Goal: Task Accomplishment & Management: Complete application form

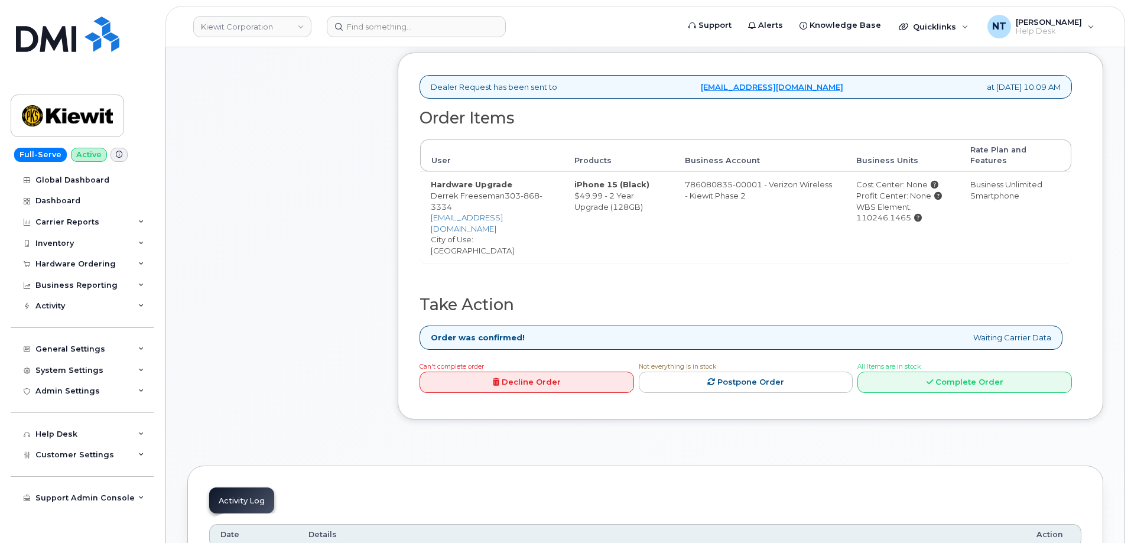
scroll to position [414, 0]
click at [944, 370] on link "Complete Order" at bounding box center [964, 381] width 214 height 22
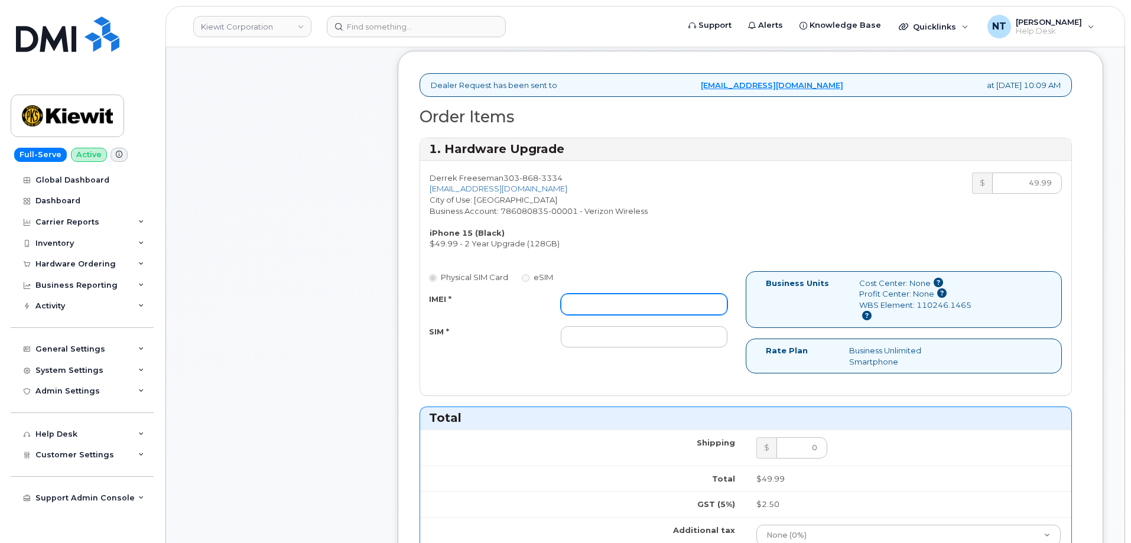
click at [596, 302] on input "IMEI *" at bounding box center [644, 304] width 167 height 21
paste input "350450246606357"
type input "350450246606357"
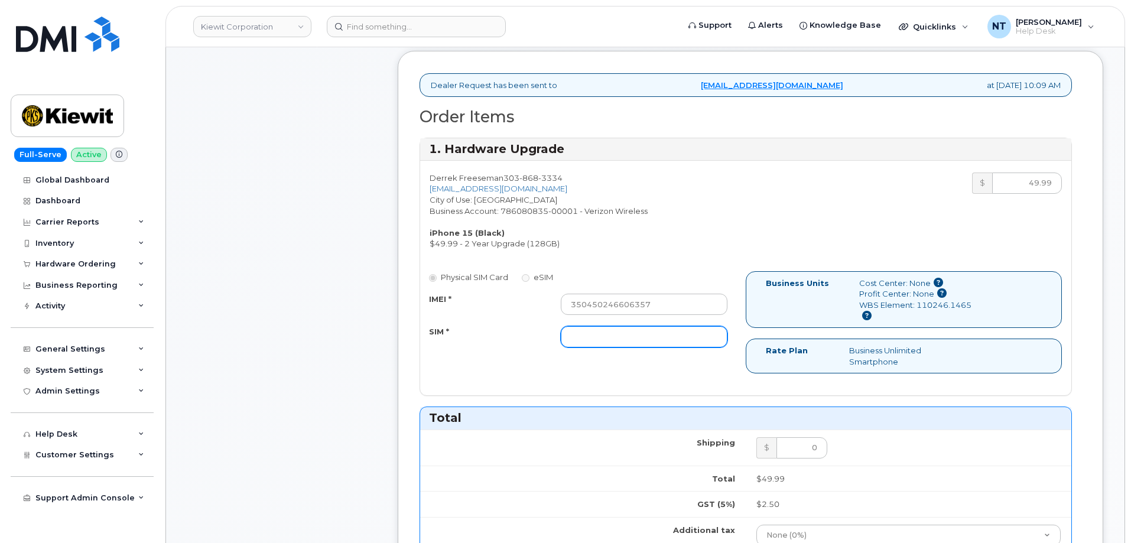
click at [613, 340] on input "SIM *" at bounding box center [644, 336] width 167 height 21
paste input "89049032007208888800211990548758"
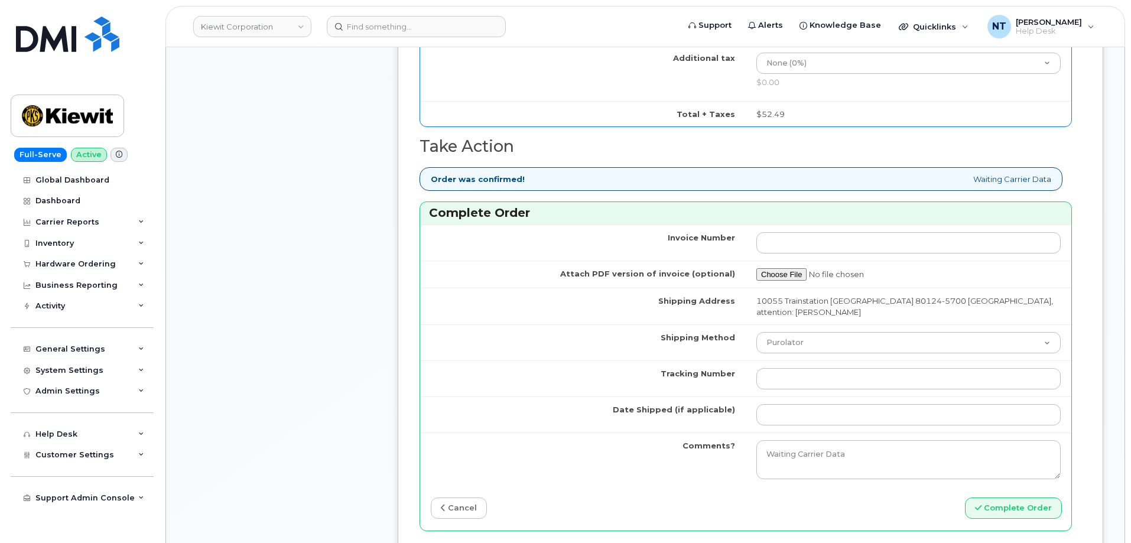
scroll to position [886, 0]
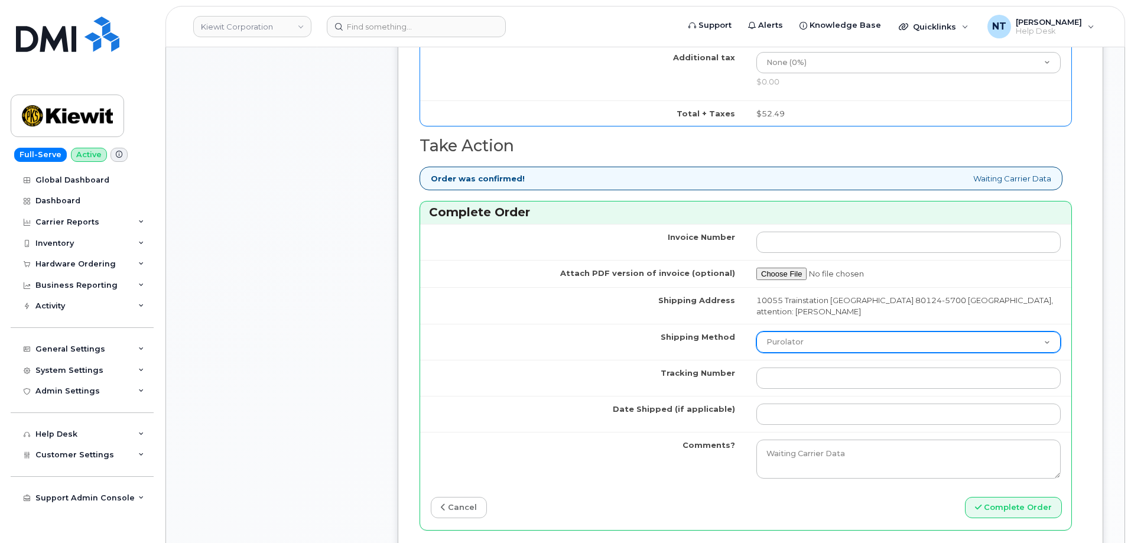
type input "89049032007208888800211990548758"
drag, startPoint x: 837, startPoint y: 342, endPoint x: 833, endPoint y: 347, distance: 6.4
click at [837, 342] on select "Purolator UPS FedEx Canada Post Courier Other Drop Off Pick Up" at bounding box center [908, 341] width 304 height 21
select select "FedEx"
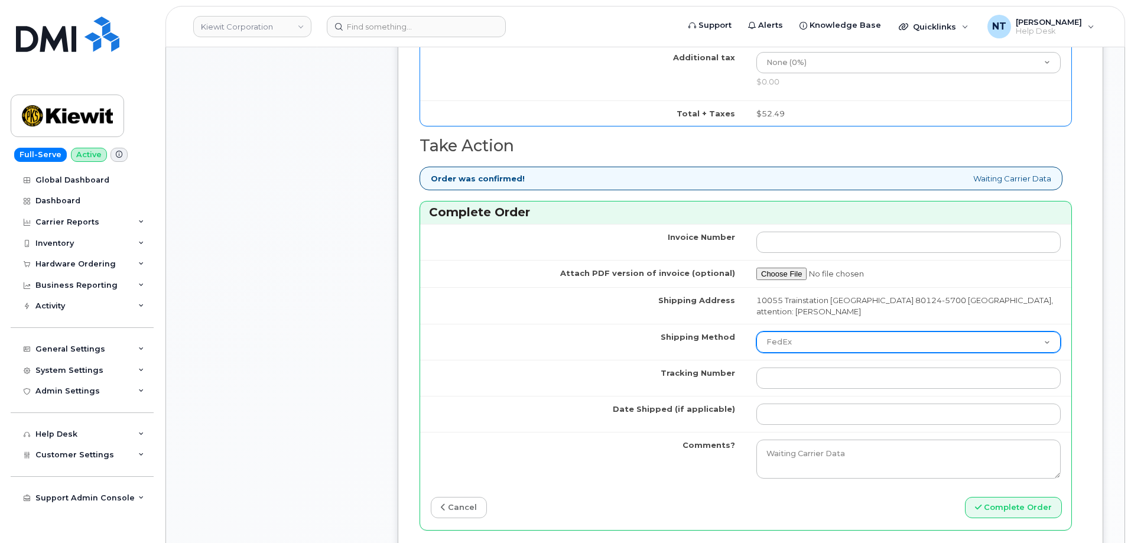
click at [756, 331] on select "Purolator UPS FedEx Canada Post Courier Other Drop Off Pick Up" at bounding box center [908, 341] width 304 height 21
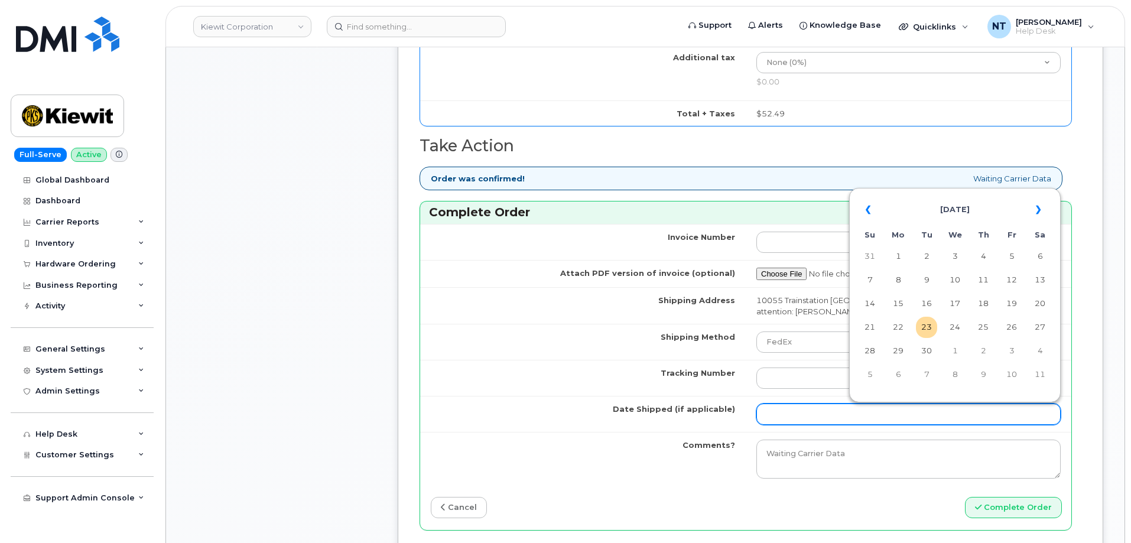
click at [793, 417] on input "Date Shipped (if applicable)" at bounding box center [908, 414] width 304 height 21
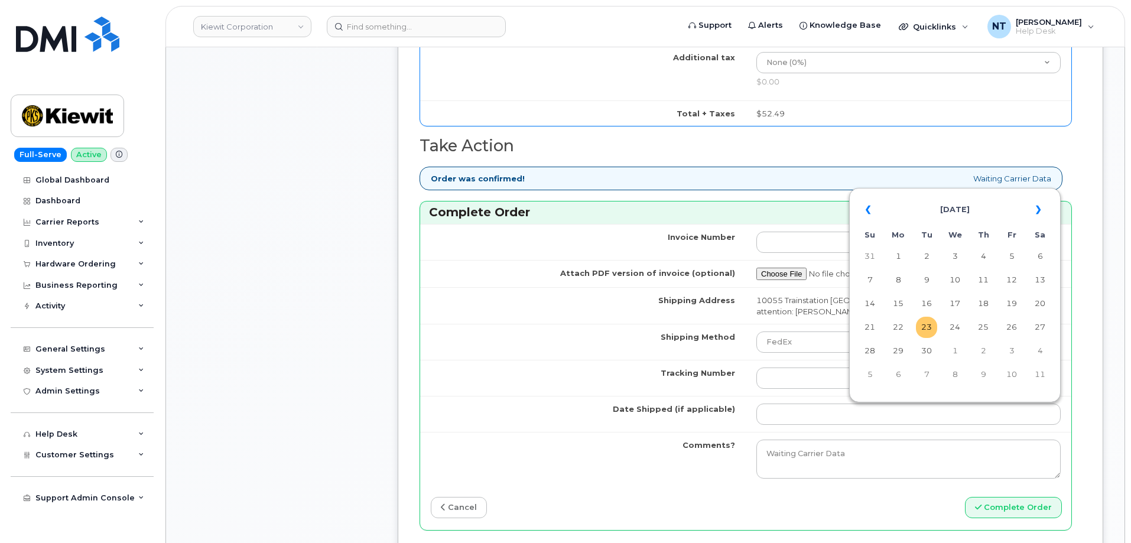
click at [927, 325] on td "23" at bounding box center [926, 327] width 21 height 21
type input "[DATE]"
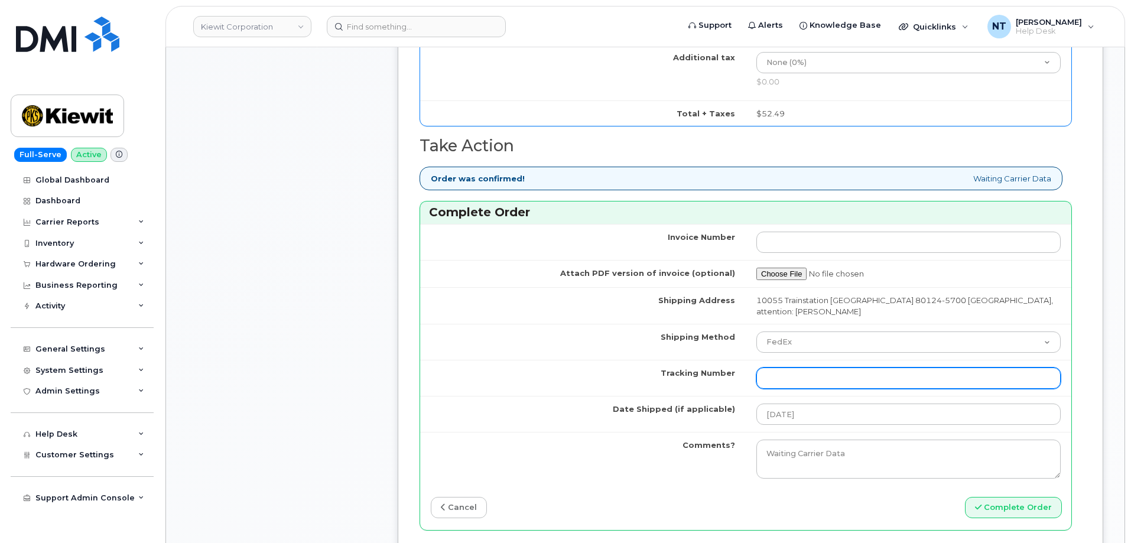
click at [803, 382] on input "Tracking Number" at bounding box center [908, 377] width 304 height 21
click at [785, 383] on input "Tracking Number" at bounding box center [908, 377] width 304 height 21
paste input "444401118388"
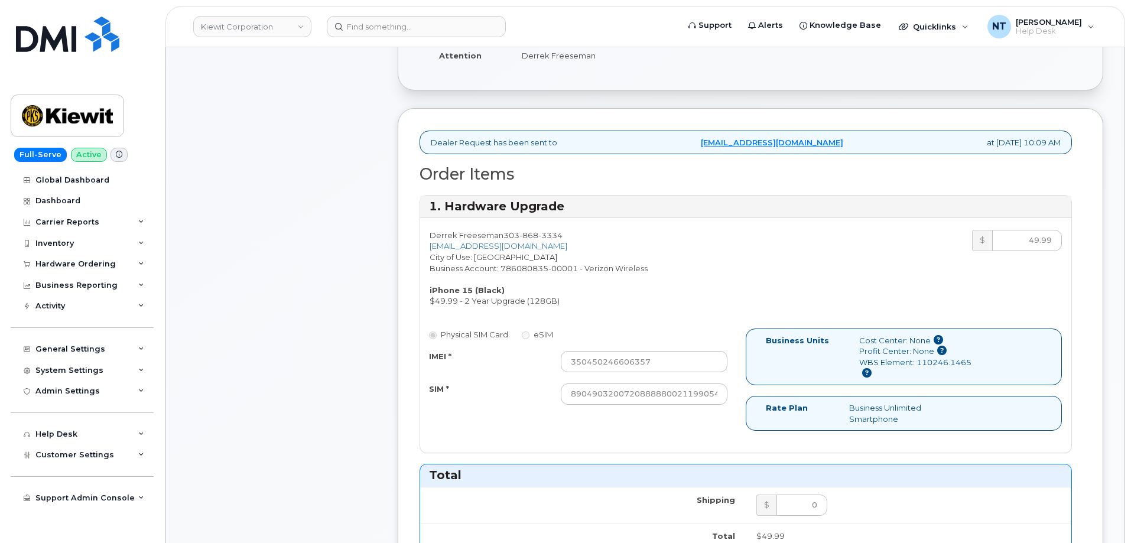
scroll to position [354, 0]
type input "444401118388"
drag, startPoint x: 695, startPoint y: 398, endPoint x: 776, endPoint y: 401, distance: 81.0
click at [776, 401] on div "Physical SIM Card eSIM IMEI * 350450246606357 SIM * 890490320072088888002119905…" at bounding box center [745, 386] width 651 height 113
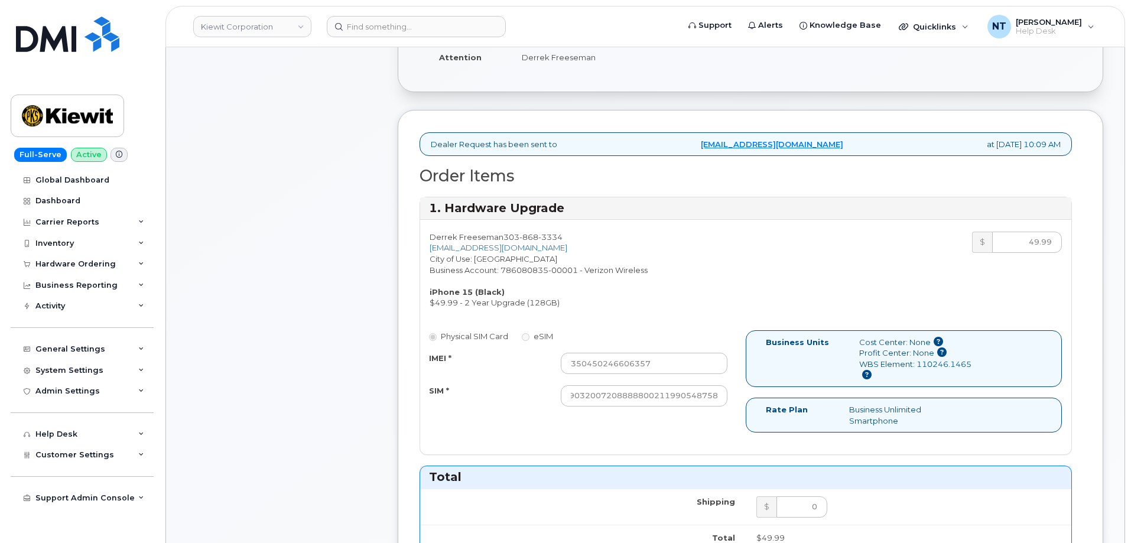
scroll to position [0, 0]
click at [370, 412] on div "Comments Leave Comment" at bounding box center [281, 493] width 189 height 1237
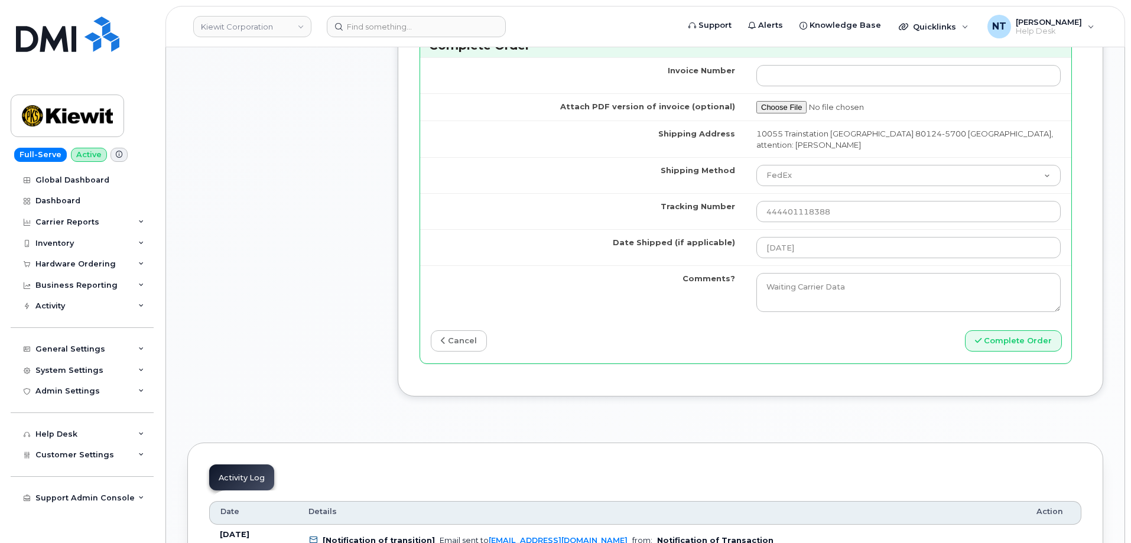
scroll to position [1063, 0]
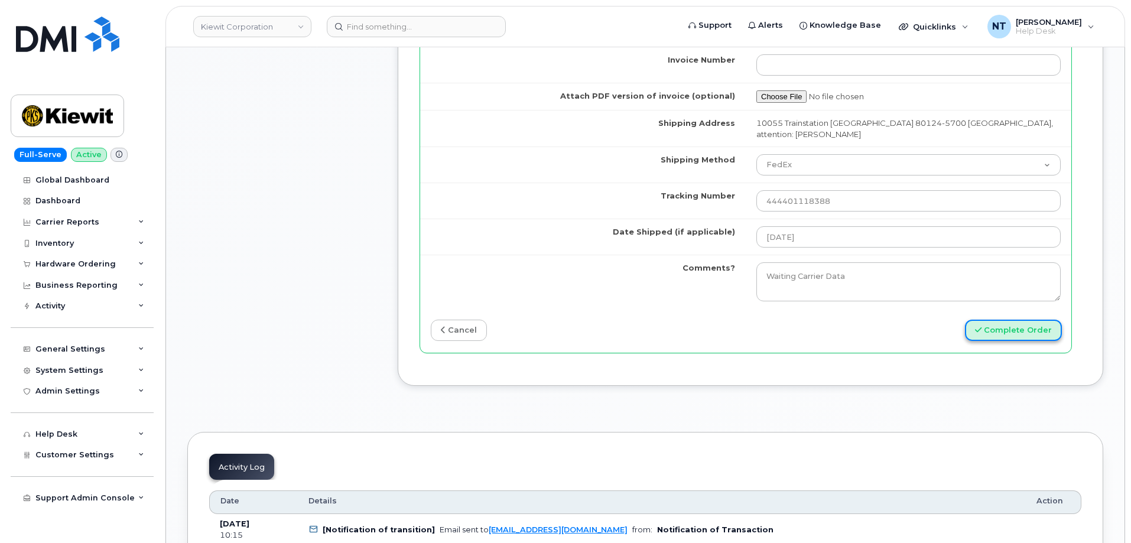
click at [997, 336] on button "Complete Order" at bounding box center [1013, 331] width 97 height 22
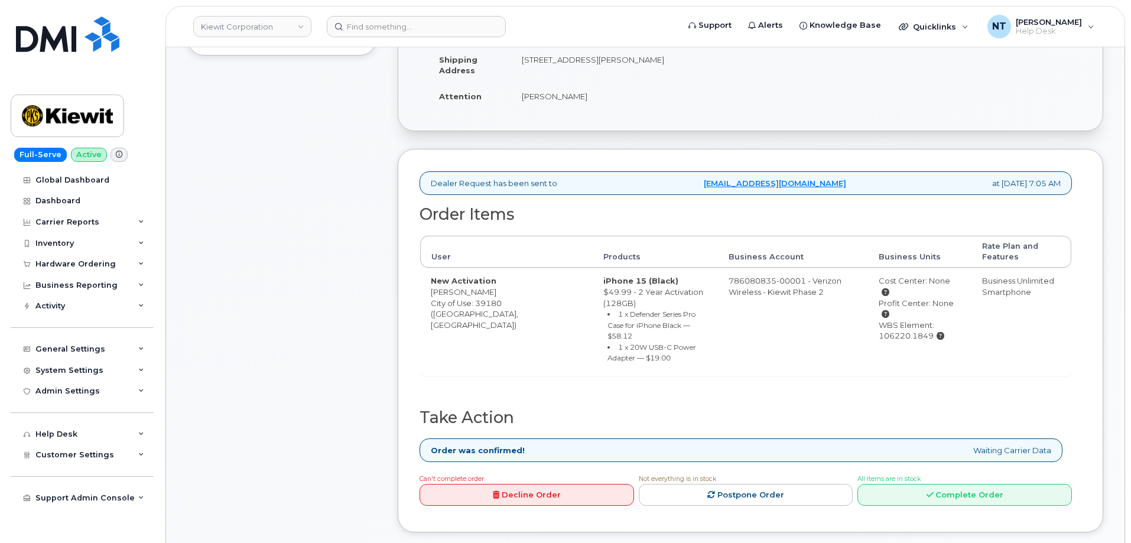
scroll to position [295, 0]
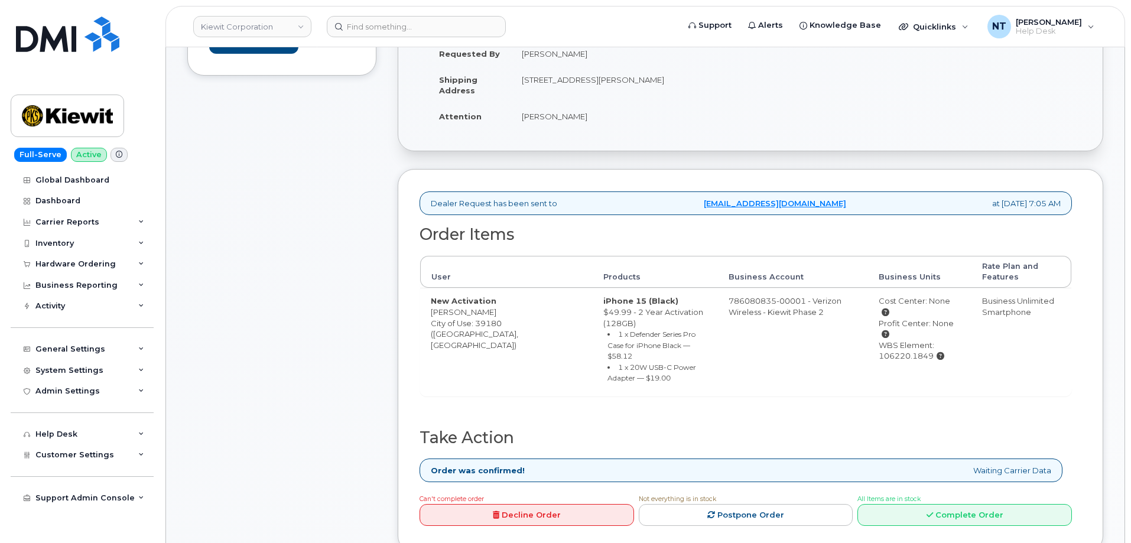
drag, startPoint x: 858, startPoint y: 337, endPoint x: 913, endPoint y: 336, distance: 55.5
click at [913, 340] on div "WBS Element: 106220.1849" at bounding box center [920, 351] width 82 height 22
copy div "106220.1849"
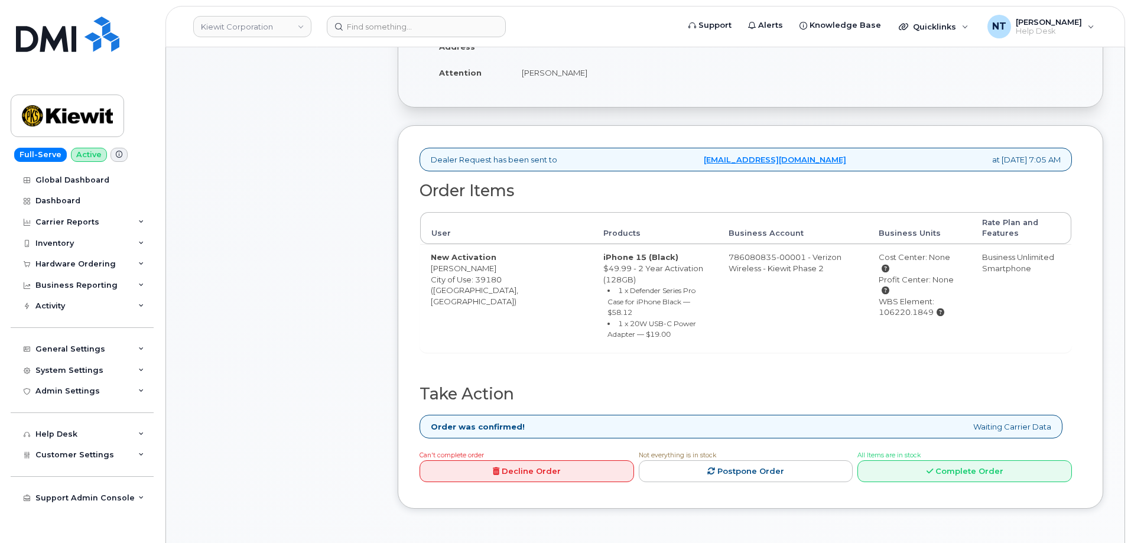
scroll to position [414, 0]
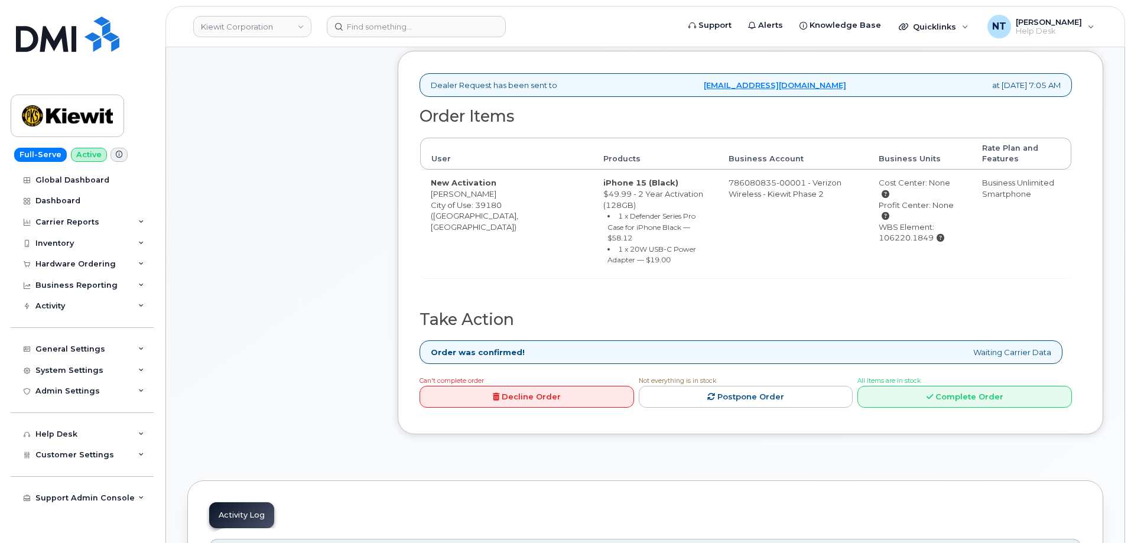
click at [832, 210] on td "786080835-00001 - Verizon Wireless - Kiewit Phase 2" at bounding box center [793, 224] width 150 height 108
click at [960, 388] on link "Complete Order" at bounding box center [964, 397] width 214 height 22
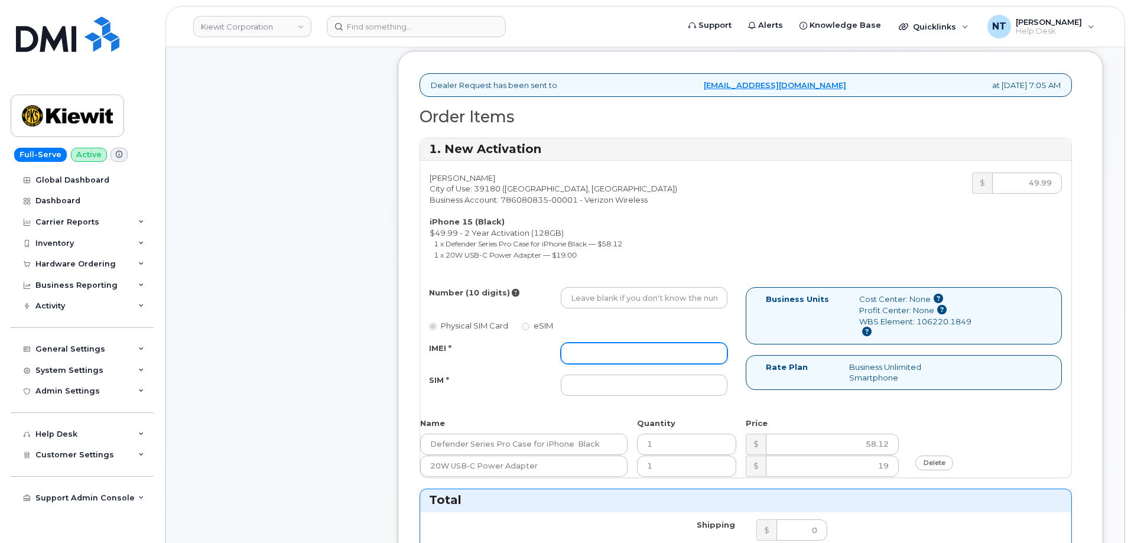
click at [606, 348] on input "IMEI *" at bounding box center [644, 353] width 167 height 21
paste input "357491836932178"
type input "357491836932178"
click at [617, 380] on input "SIM *" at bounding box center [644, 385] width 167 height 21
paste input "89049032007208888800212005178686"
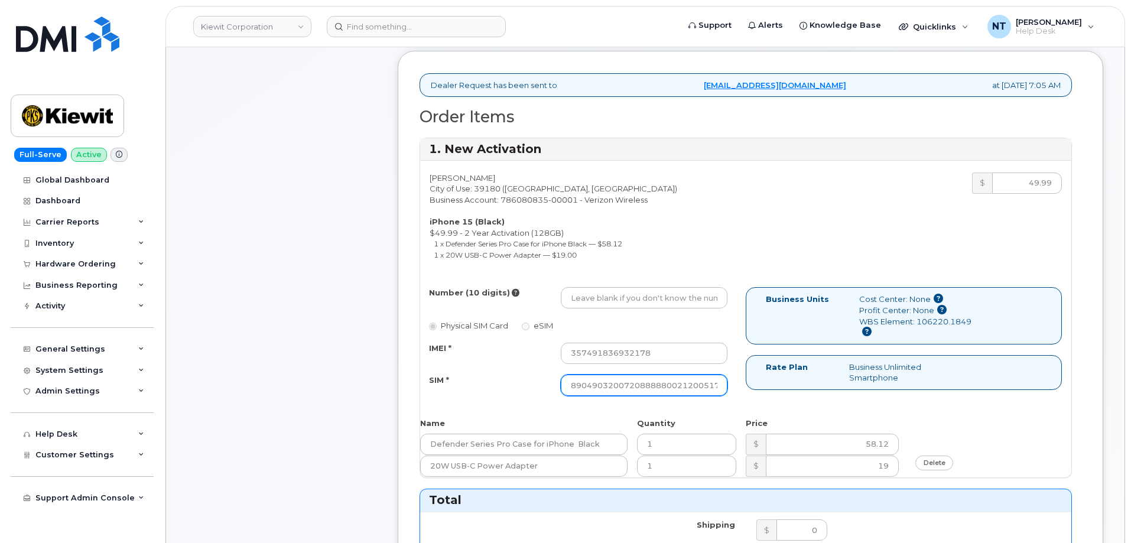
scroll to position [0, 22]
type input "89049032007208888800212005178686"
click at [616, 301] on input "Number (10 digits)" at bounding box center [644, 297] width 167 height 21
paste input "769-203-1360"
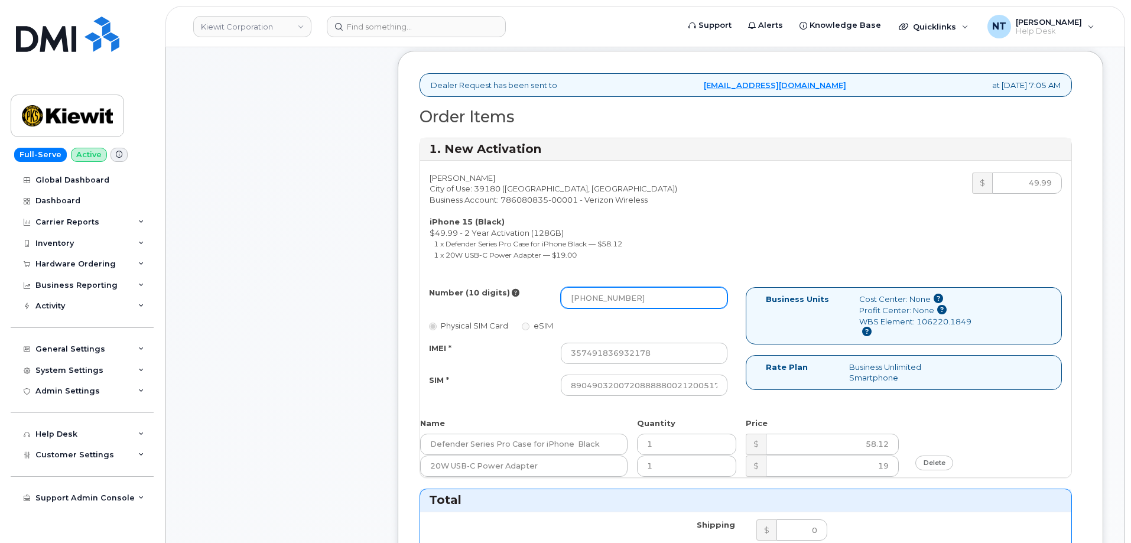
click at [607, 300] on input "769-203-1360" at bounding box center [644, 297] width 167 height 21
drag, startPoint x: 588, startPoint y: 299, endPoint x: 602, endPoint y: 302, distance: 13.9
click at [602, 302] on input "7692031360" at bounding box center [644, 297] width 167 height 21
type input "7692031360"
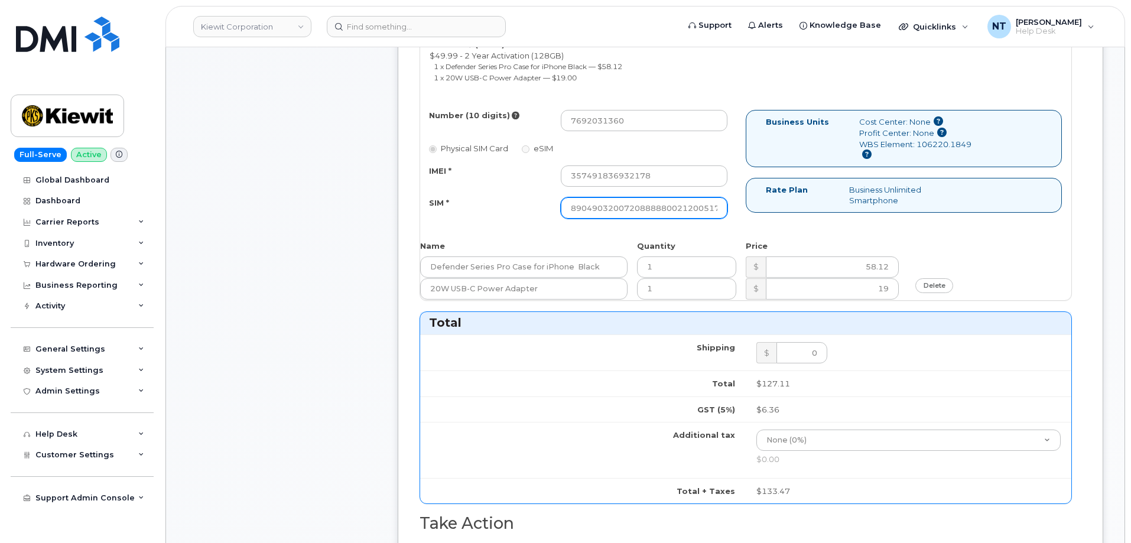
scroll to position [0, 23]
drag, startPoint x: 670, startPoint y: 207, endPoint x: 735, endPoint y: 212, distance: 65.2
click at [735, 212] on div "89049032007208888800212005178686" at bounding box center [644, 207] width 184 height 21
click at [250, 260] on div "Comments Leave Comment" at bounding box center [281, 293] width 189 height 1309
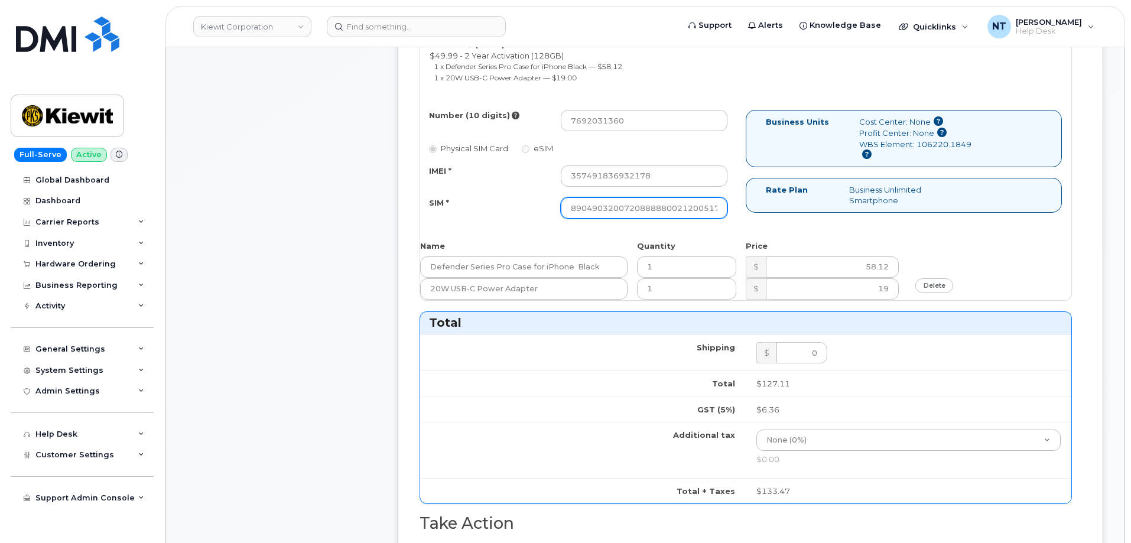
scroll to position [0, 23]
drag, startPoint x: 674, startPoint y: 205, endPoint x: 742, endPoint y: 211, distance: 68.8
click at [742, 211] on div "Number (10 digits) 7692031360 Physical SIM Card eSIM IMEI * 357491836932178 SIM…" at bounding box center [583, 169] width 326 height 119
click at [250, 217] on div "Comments Leave Comment" at bounding box center [281, 293] width 189 height 1309
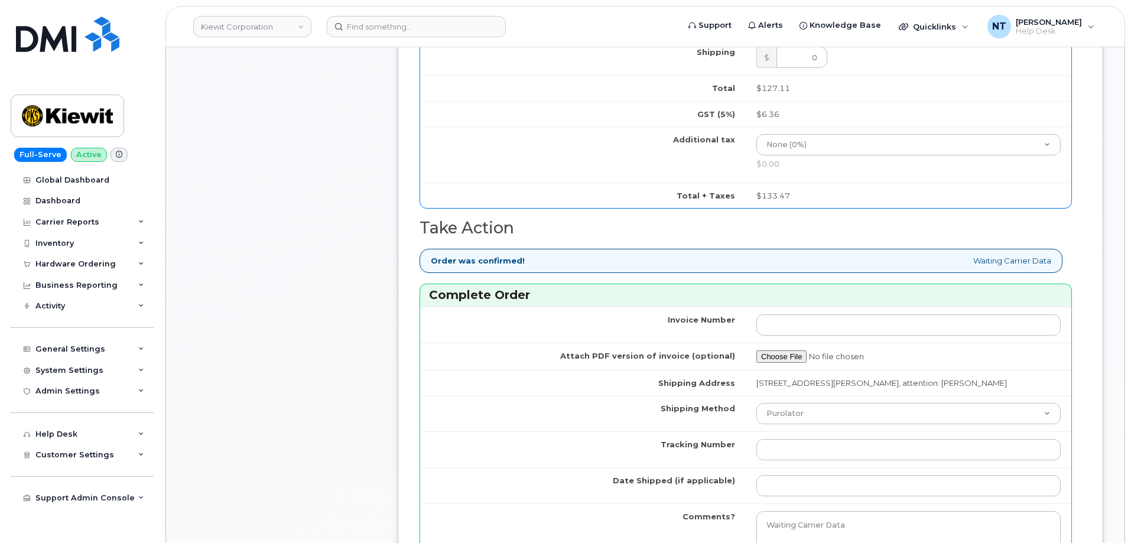
scroll to position [1063, 0]
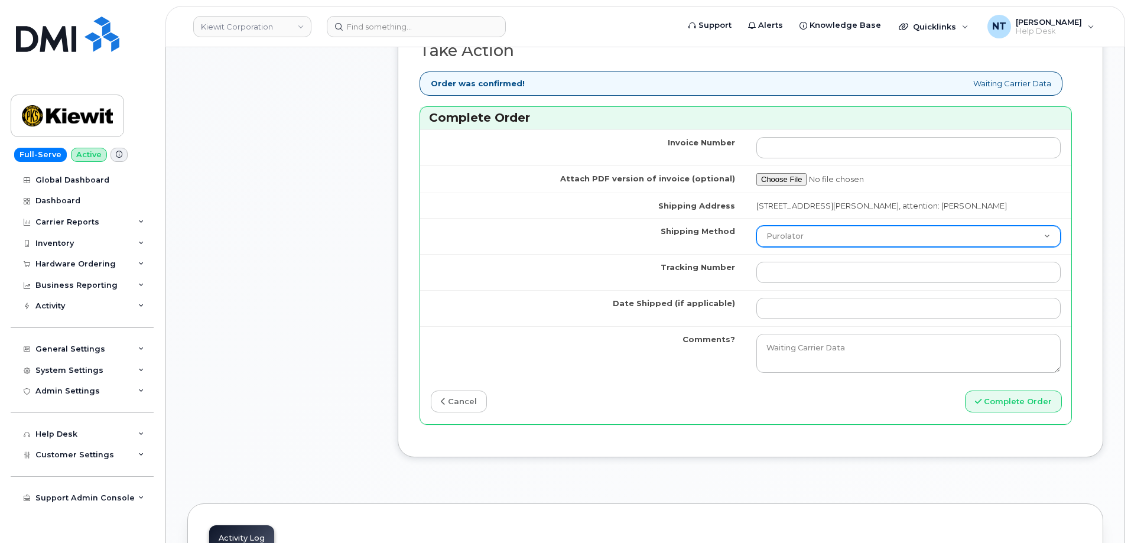
click at [794, 239] on select "Purolator UPS FedEx Canada Post Courier Other Drop Off Pick Up" at bounding box center [908, 236] width 304 height 21
select select "FedEx"
click at [756, 236] on select "Purolator UPS FedEx Canada Post Courier Other Drop Off Pick Up" at bounding box center [908, 236] width 304 height 21
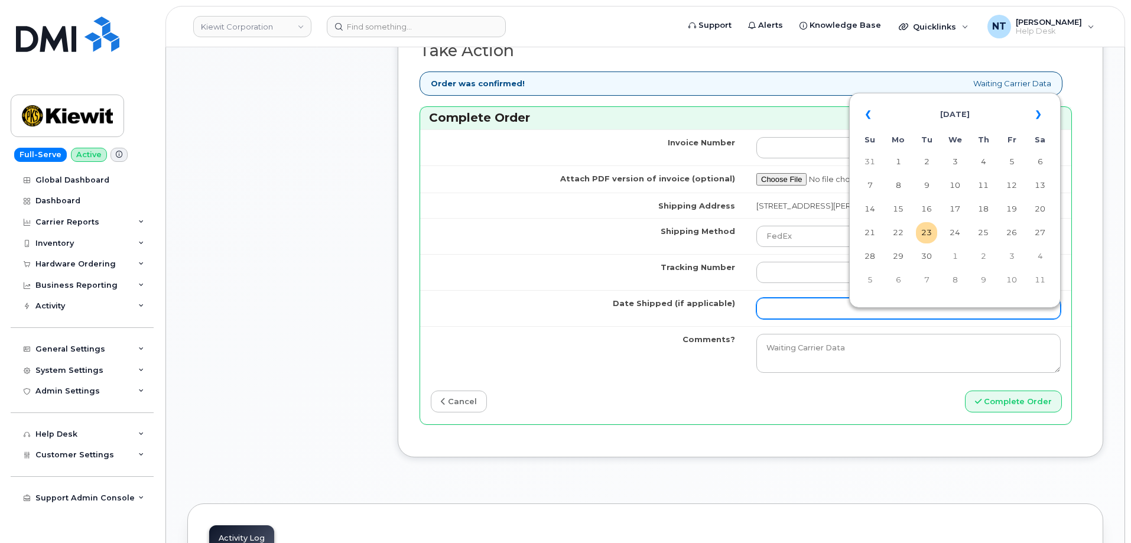
click at [787, 319] on input "Date Shipped (if applicable)" at bounding box center [908, 308] width 304 height 21
click at [929, 230] on td "23" at bounding box center [926, 232] width 21 height 21
type input "[DATE]"
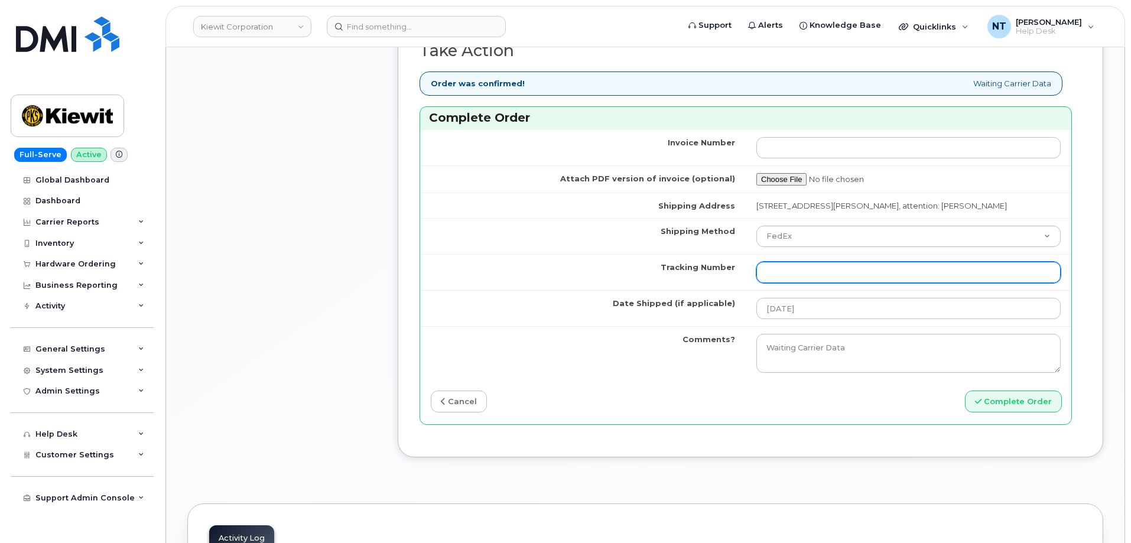
click at [789, 281] on input "Tracking Number" at bounding box center [908, 272] width 304 height 21
paste input "444401118403"
type input "444401118403"
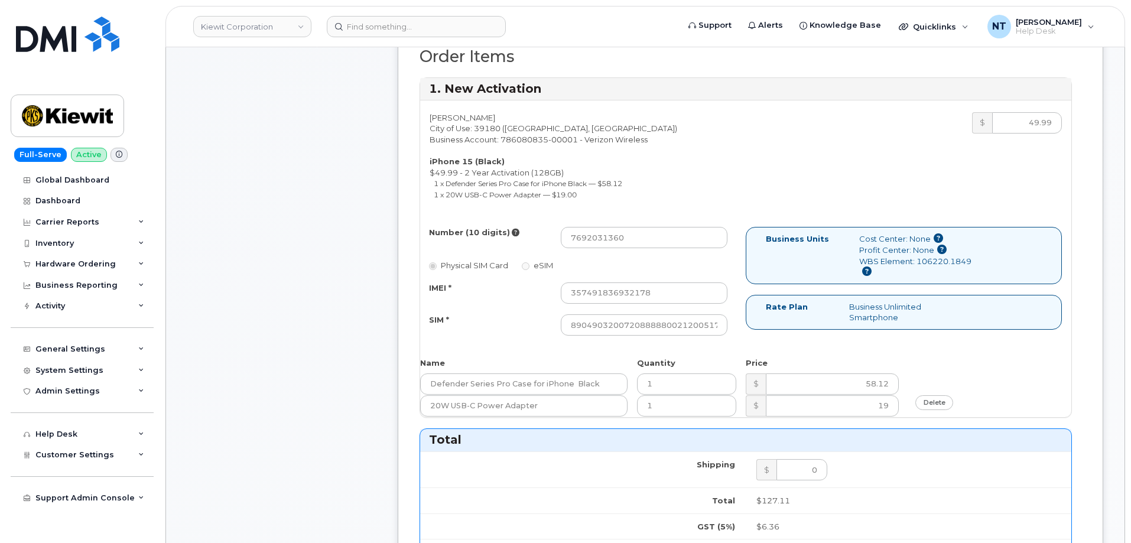
scroll to position [473, 0]
drag, startPoint x: 587, startPoint y: 243, endPoint x: 604, endPoint y: 243, distance: 16.5
click at [604, 243] on input "7692031360" at bounding box center [644, 238] width 167 height 21
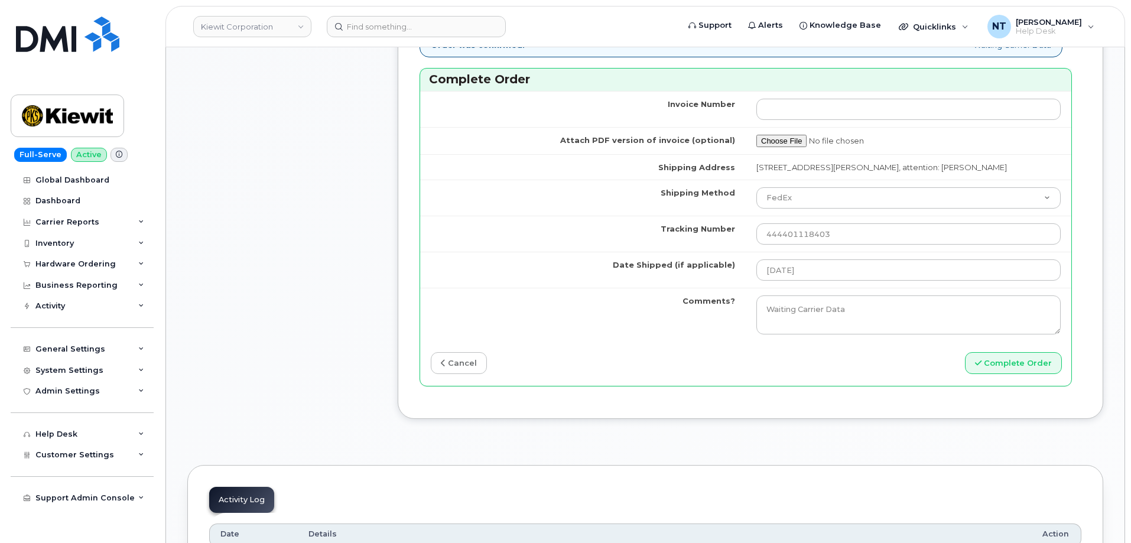
scroll to position [1123, 0]
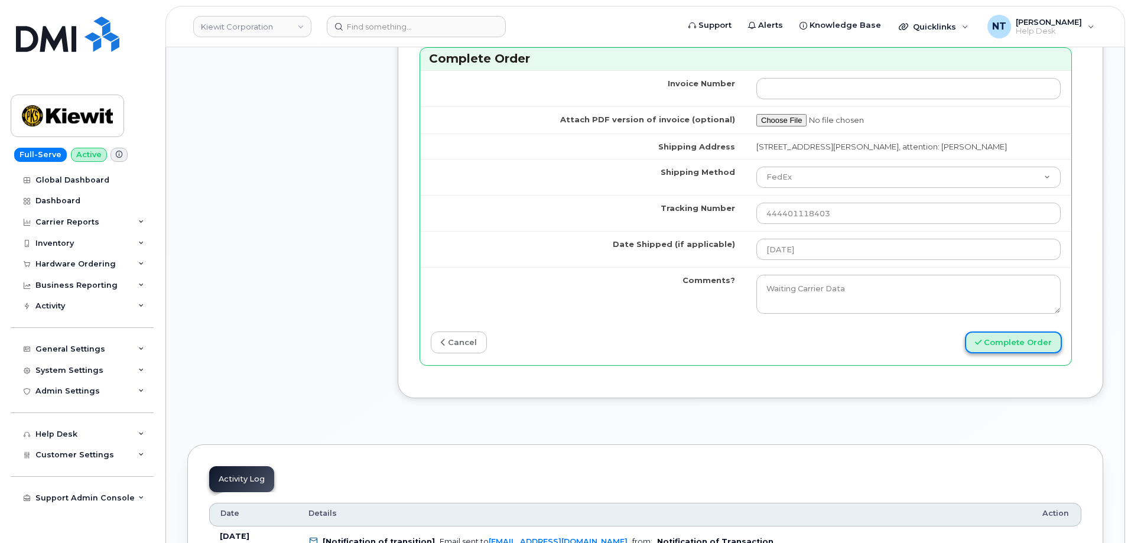
click at [991, 353] on button "Complete Order" at bounding box center [1013, 342] width 97 height 22
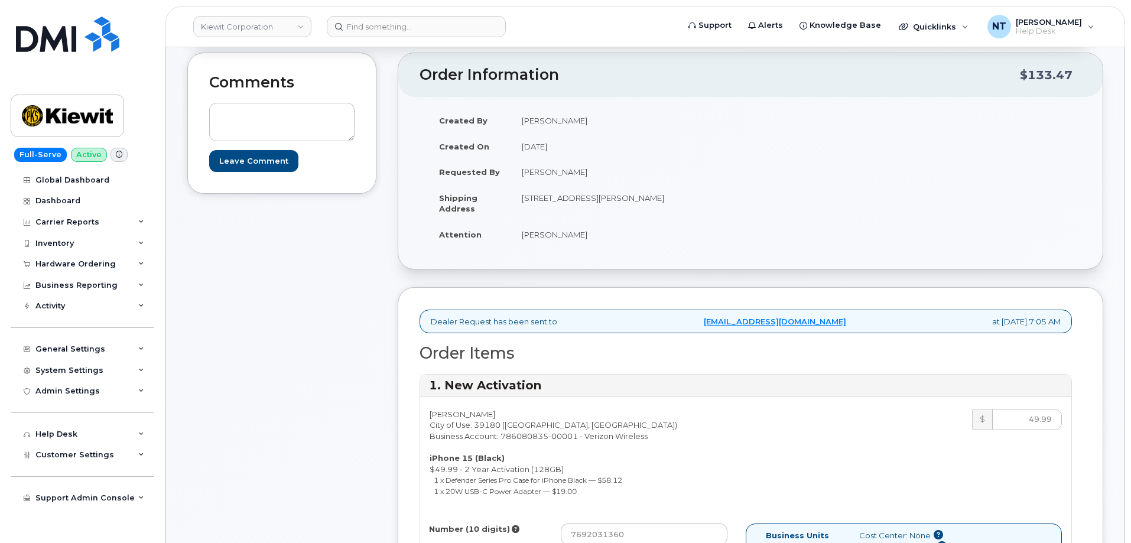
scroll to position [118, 0]
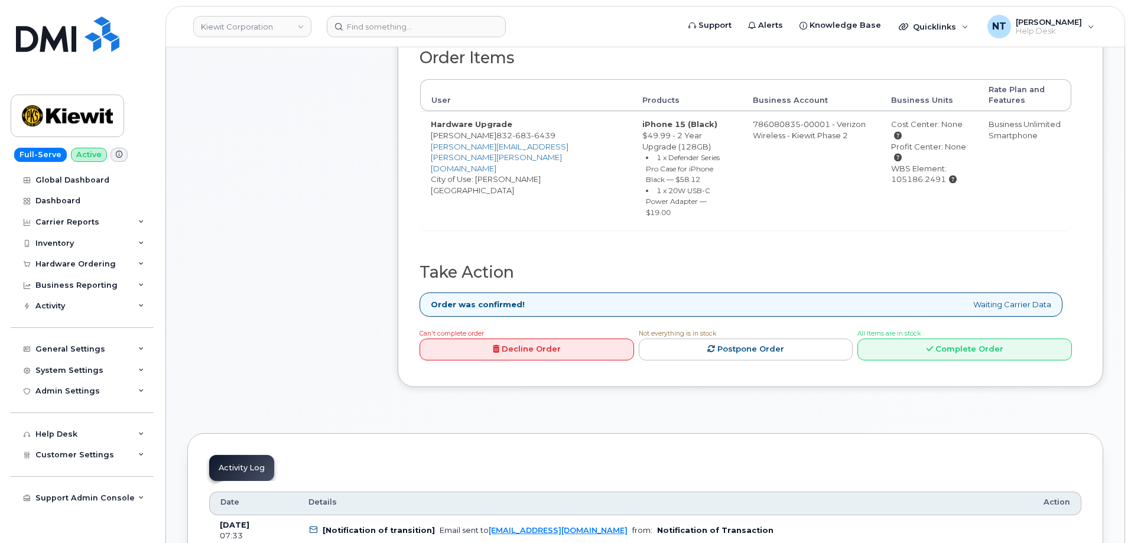
scroll to position [473, 0]
click at [960, 346] on link "Complete Order" at bounding box center [964, 349] width 214 height 22
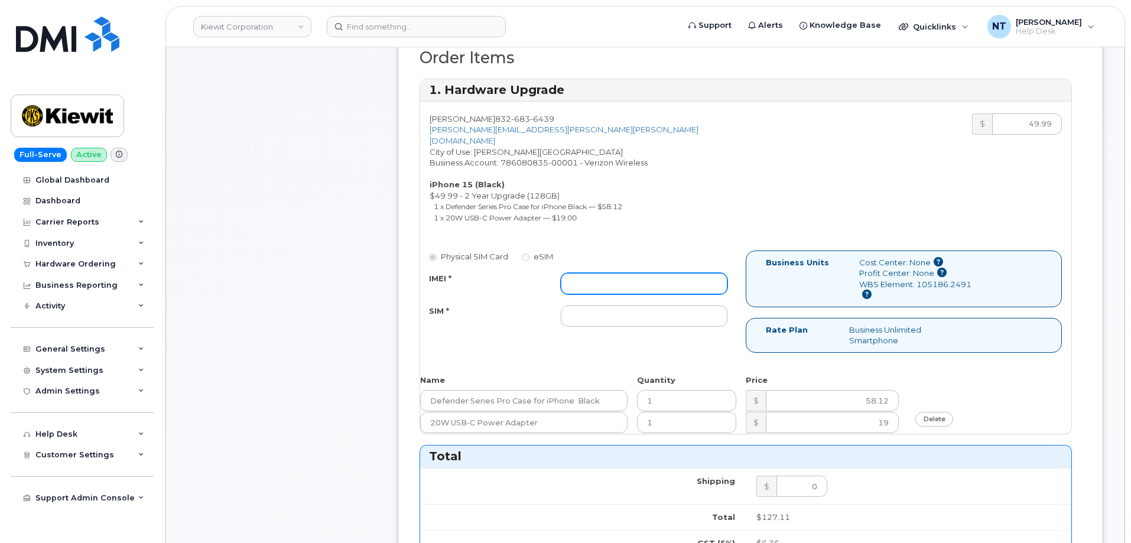
click at [669, 273] on input "IMEI *" at bounding box center [644, 283] width 167 height 21
paste input "357491836497388"
type input "357491836497388"
click at [617, 305] on input "SIM *" at bounding box center [644, 315] width 167 height 21
paste input "89049032007208888800212021376134"
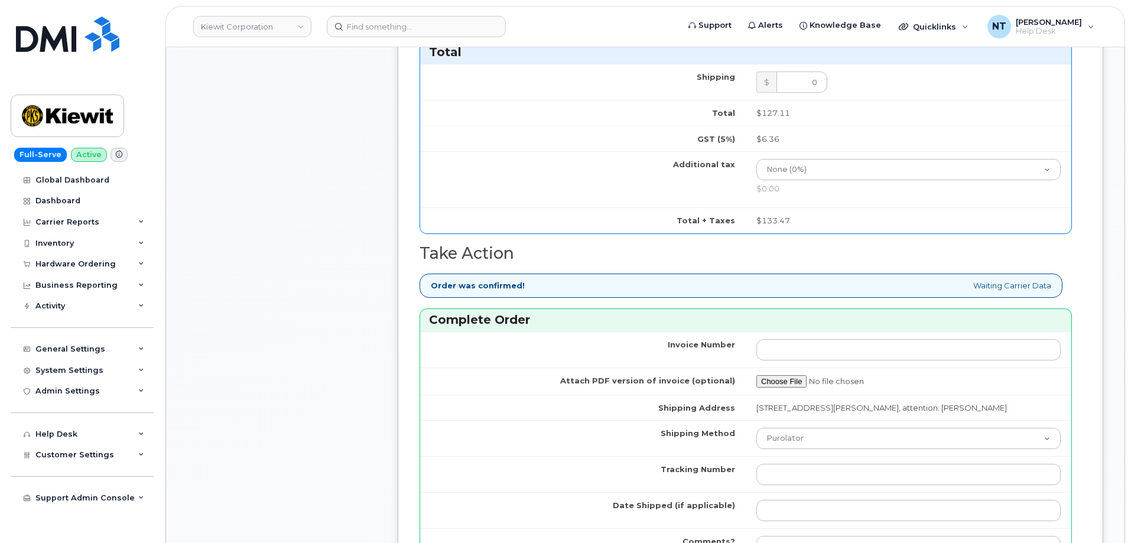
scroll to position [945, 0]
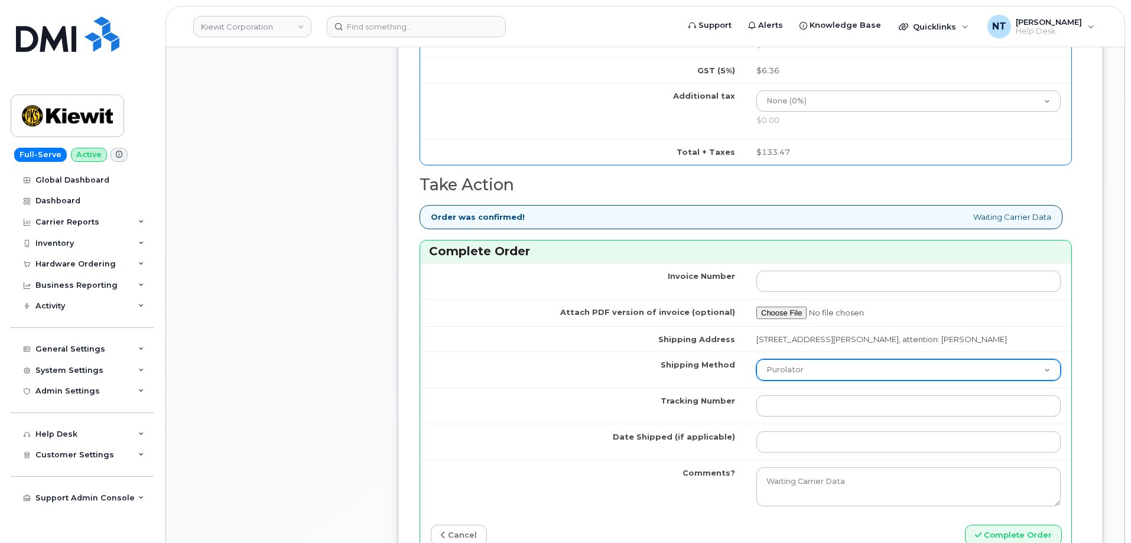
type input "89049032007208888800212021376134"
click at [796, 366] on select "Purolator UPS FedEx Canada Post Courier Other Drop Off Pick Up" at bounding box center [908, 369] width 304 height 21
select select "FedEx"
click at [756, 359] on select "Purolator UPS FedEx Canada Post Courier Other Drop Off Pick Up" at bounding box center [908, 369] width 304 height 21
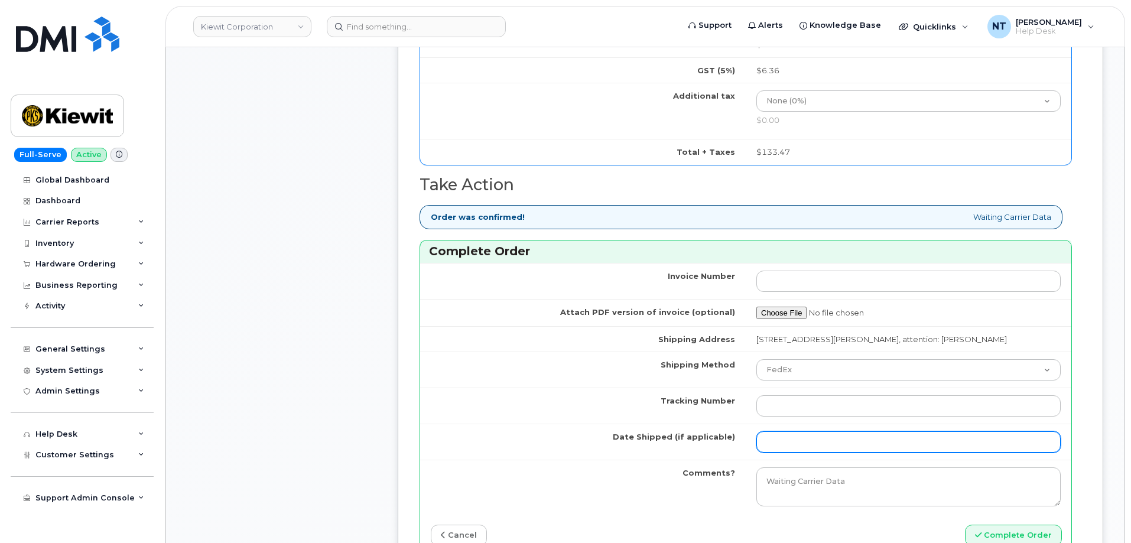
click at [798, 431] on input "Date Shipped (if applicable)" at bounding box center [908, 441] width 304 height 21
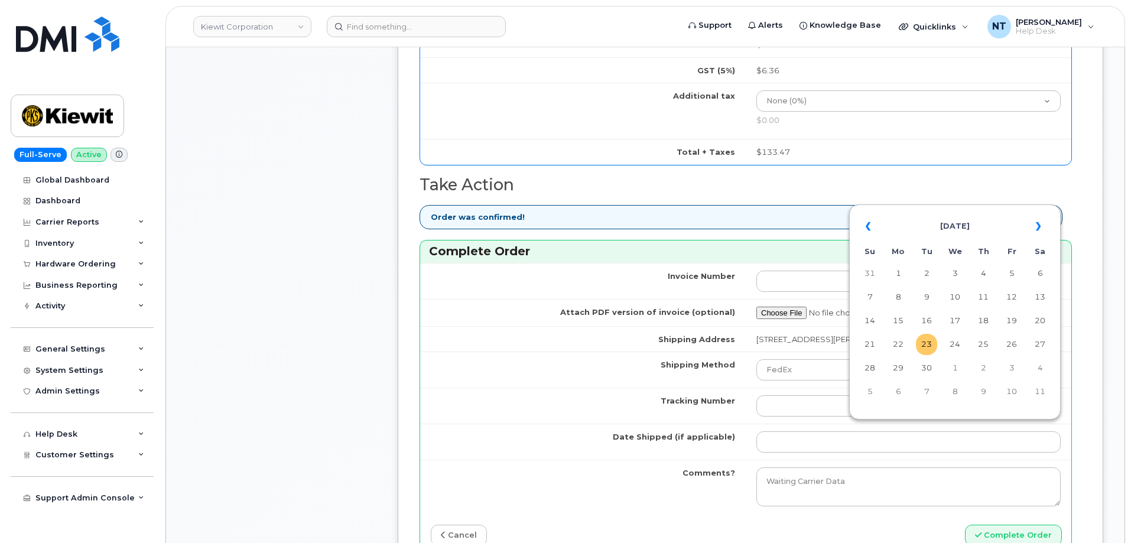
click at [932, 349] on td "23" at bounding box center [926, 344] width 21 height 21
type input "[DATE]"
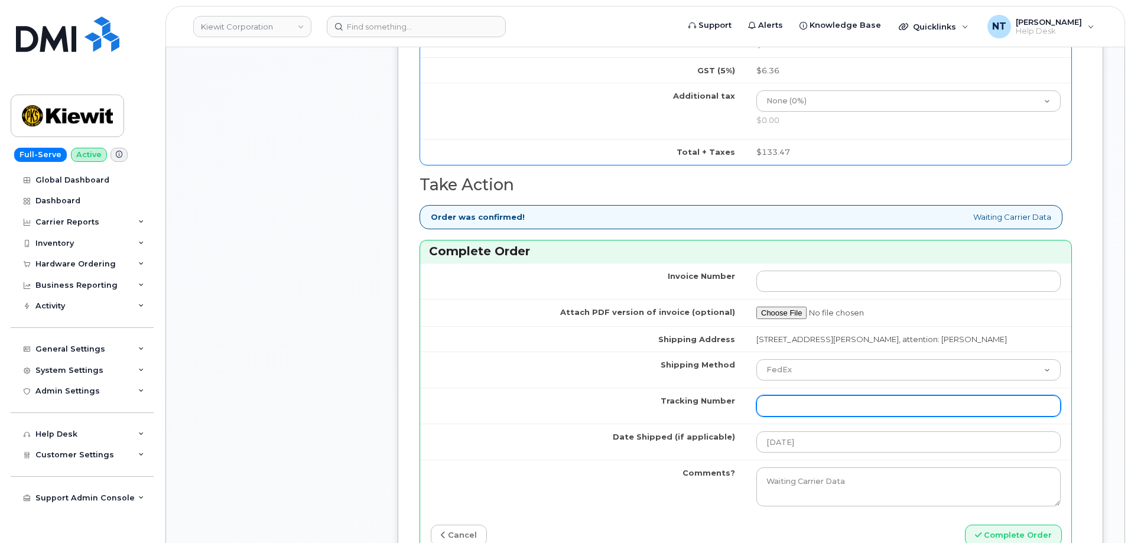
click at [796, 395] on input "Tracking Number" at bounding box center [908, 405] width 304 height 21
paste input "444401118414"
drag, startPoint x: 790, startPoint y: 399, endPoint x: 808, endPoint y: 403, distance: 18.2
click at [808, 403] on input "444401118414" at bounding box center [908, 405] width 304 height 21
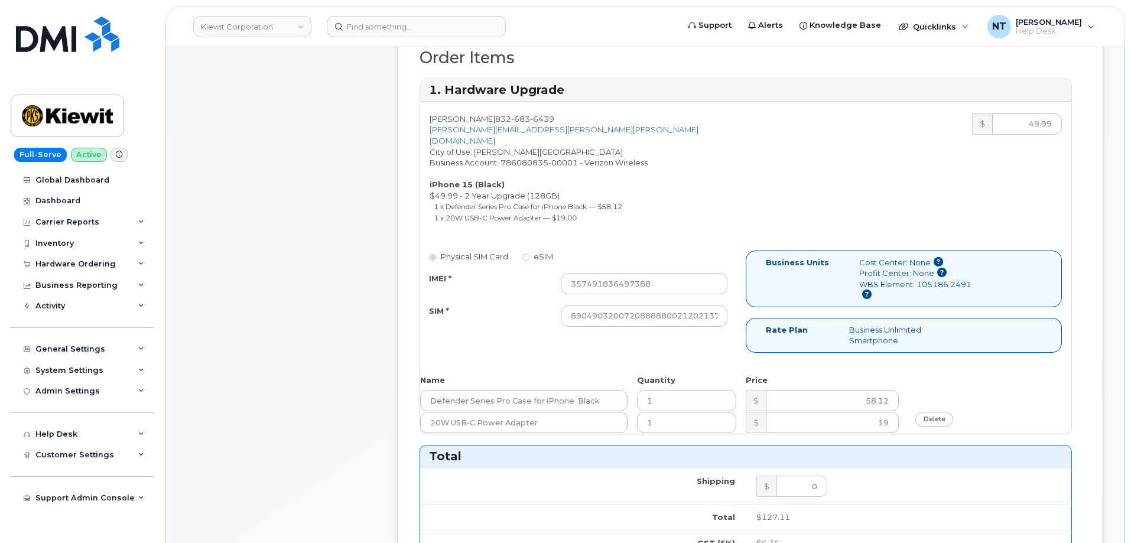
scroll to position [414, 0]
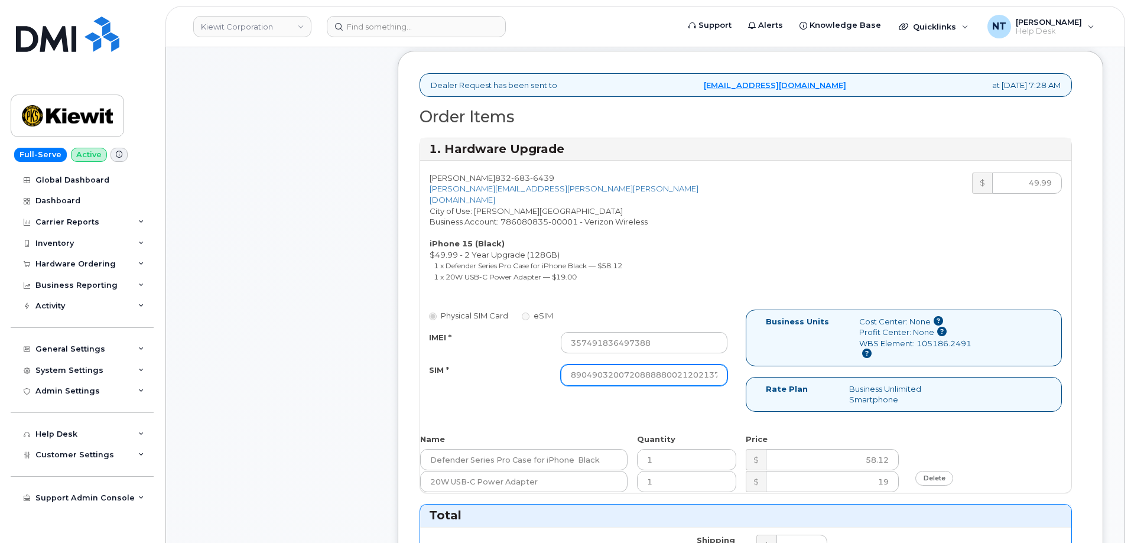
type input "444401118414"
drag, startPoint x: 691, startPoint y: 362, endPoint x: 761, endPoint y: 370, distance: 70.7
click at [761, 370] on div "Physical SIM Card eSIM IMEI * 357491836497388 SIM * 890490320072088888002120213…" at bounding box center [745, 366] width 651 height 113
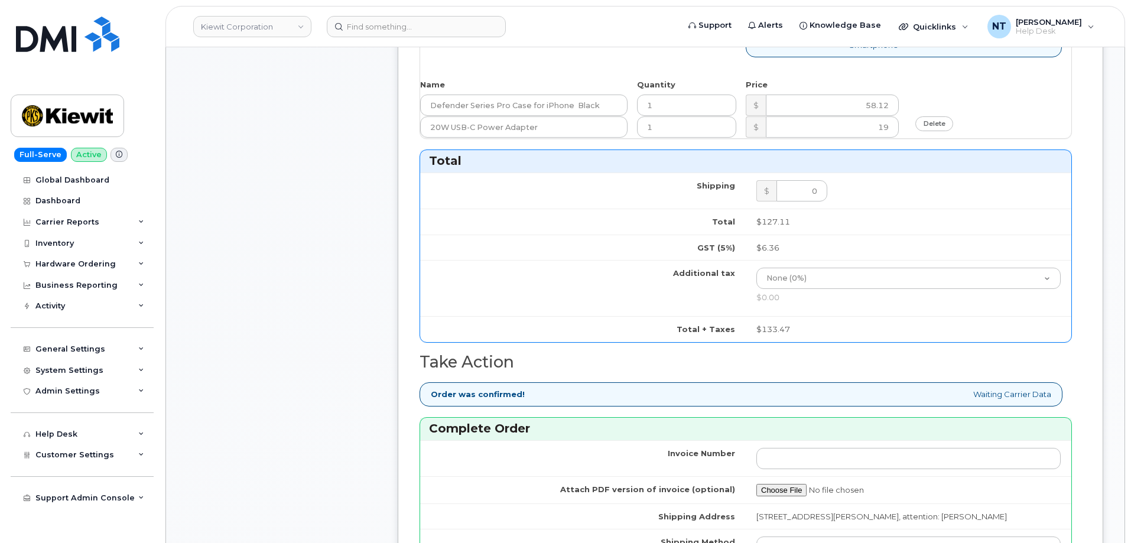
scroll to position [532, 0]
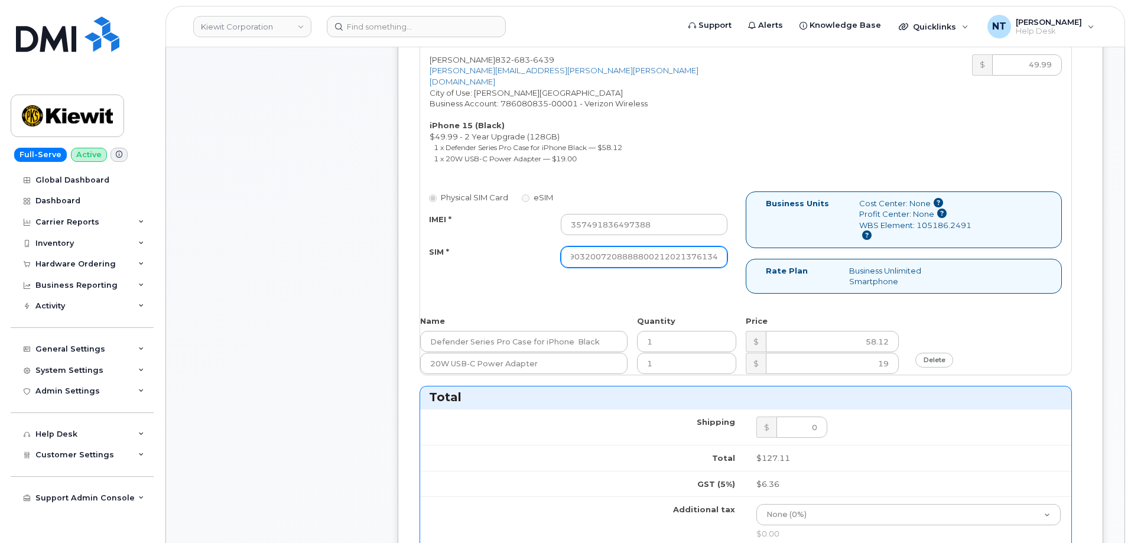
click at [682, 246] on input "89049032007208888800212021376134" at bounding box center [644, 256] width 167 height 21
drag, startPoint x: 682, startPoint y: 245, endPoint x: 734, endPoint y: 253, distance: 52.1
click at [734, 253] on div "89049032007208888800212021376134" at bounding box center [644, 256] width 184 height 21
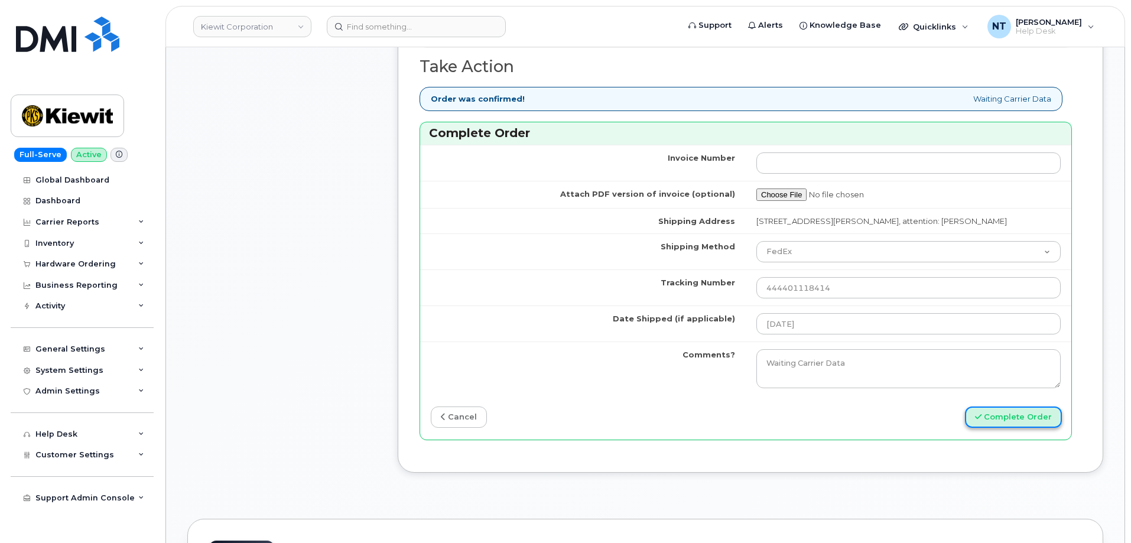
scroll to position [0, 0]
click at [1038, 406] on button "Complete Order" at bounding box center [1013, 417] width 97 height 22
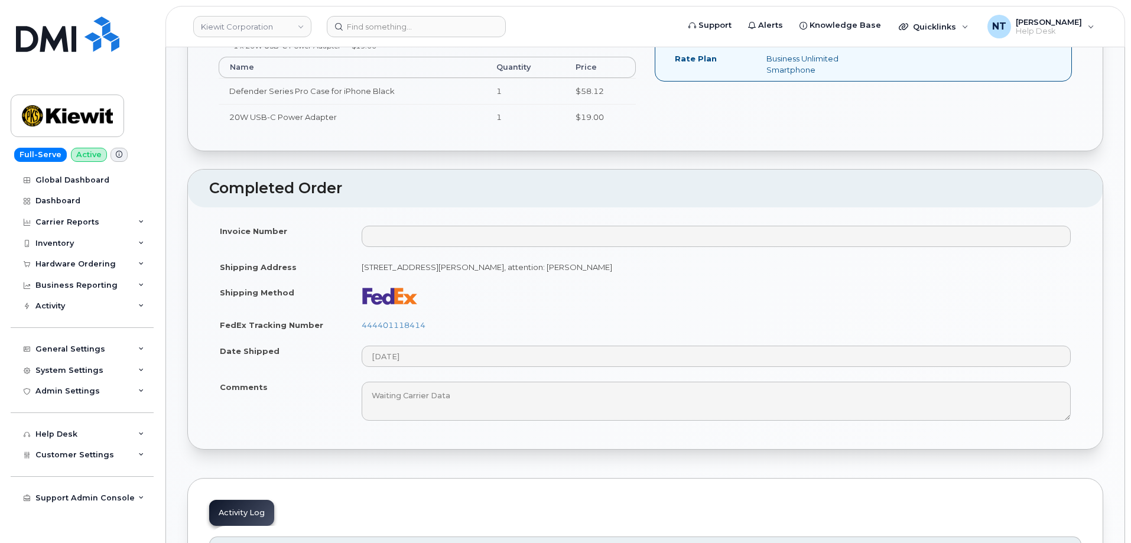
scroll to position [591, 0]
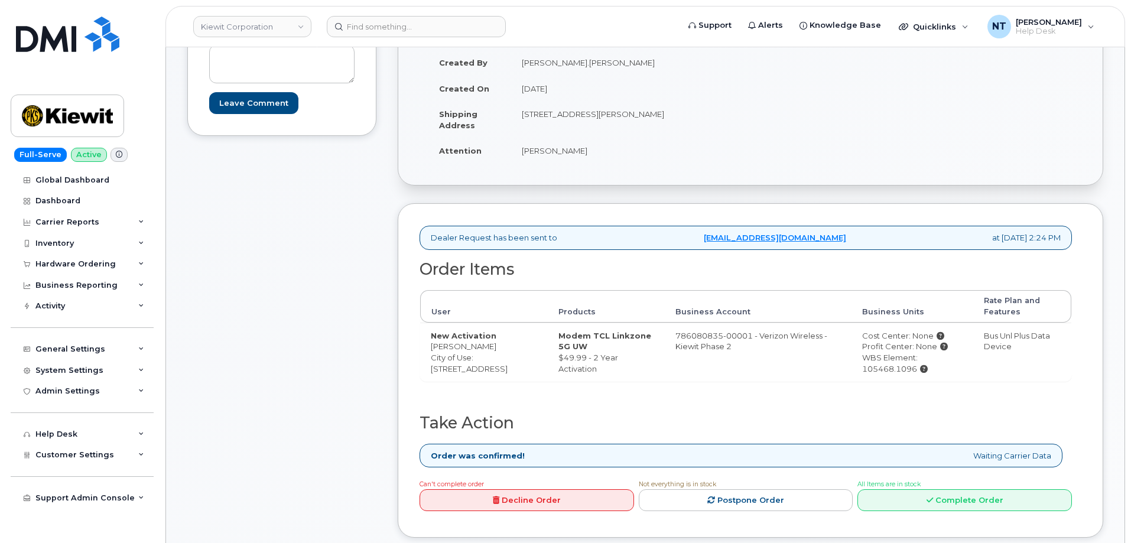
scroll to position [236, 0]
click at [1017, 500] on link "Complete Order" at bounding box center [964, 499] width 214 height 22
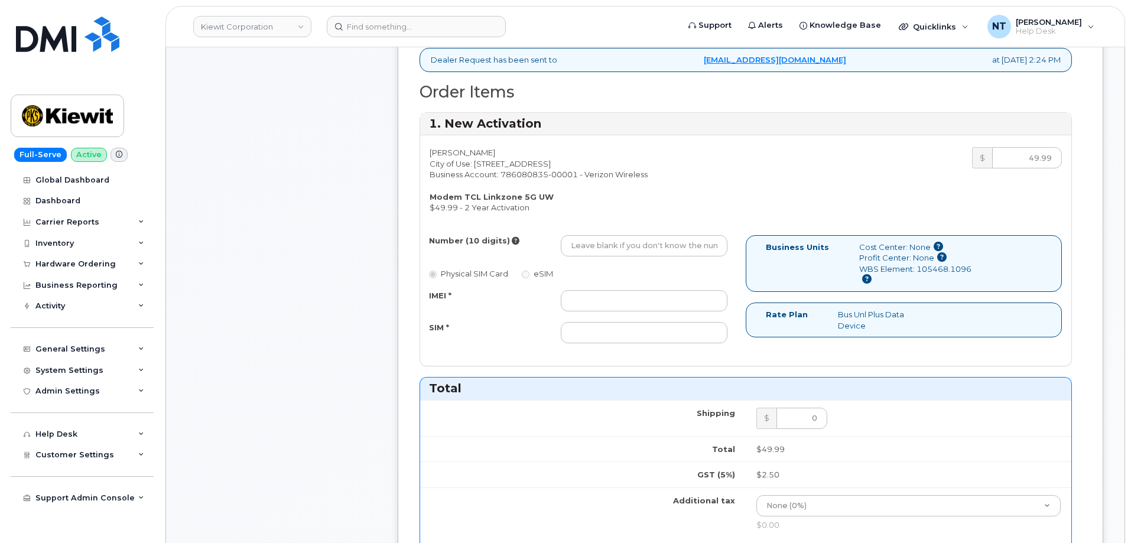
scroll to position [414, 0]
click at [615, 243] on input "Number (10 digits)" at bounding box center [644, 245] width 167 height 21
paste input "[PHONE_NUMBER]"
click at [608, 248] on input "[PHONE_NUMBER]" at bounding box center [644, 245] width 167 height 21
type input "9128136143"
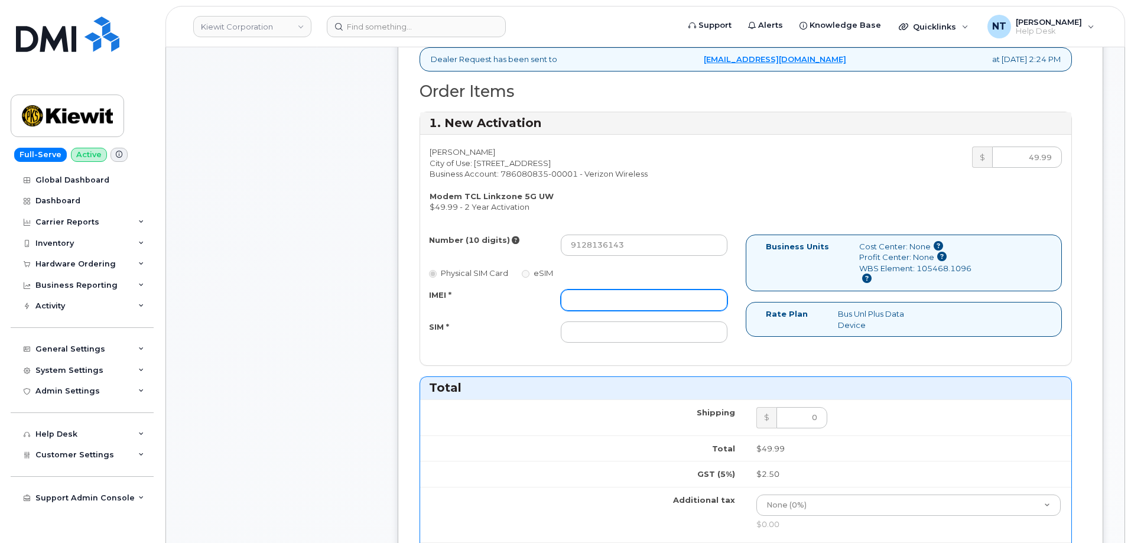
click at [609, 304] on input "IMEI *" at bounding box center [644, 299] width 167 height 21
paste input "990018054323302"
type input "990018054323302"
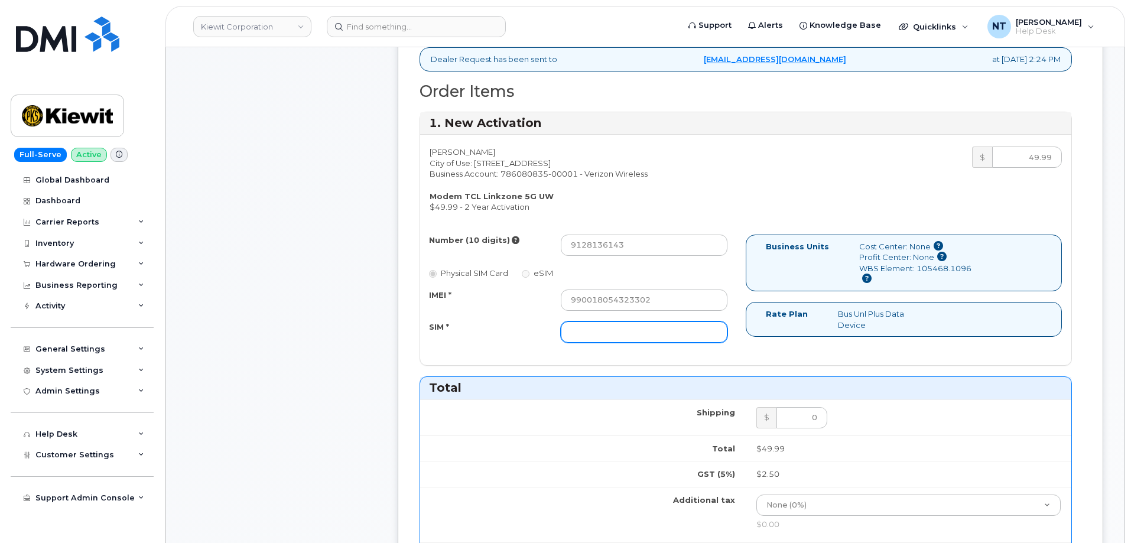
click at [592, 327] on input "SIM *" at bounding box center [644, 331] width 167 height 21
paste input "[TECHNICAL_ID]"
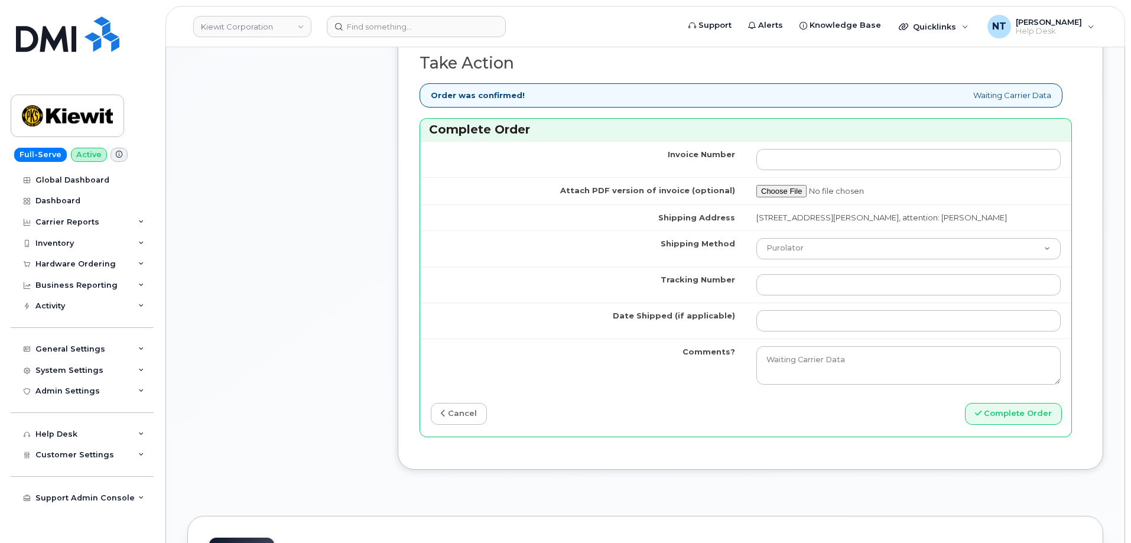
scroll to position [945, 0]
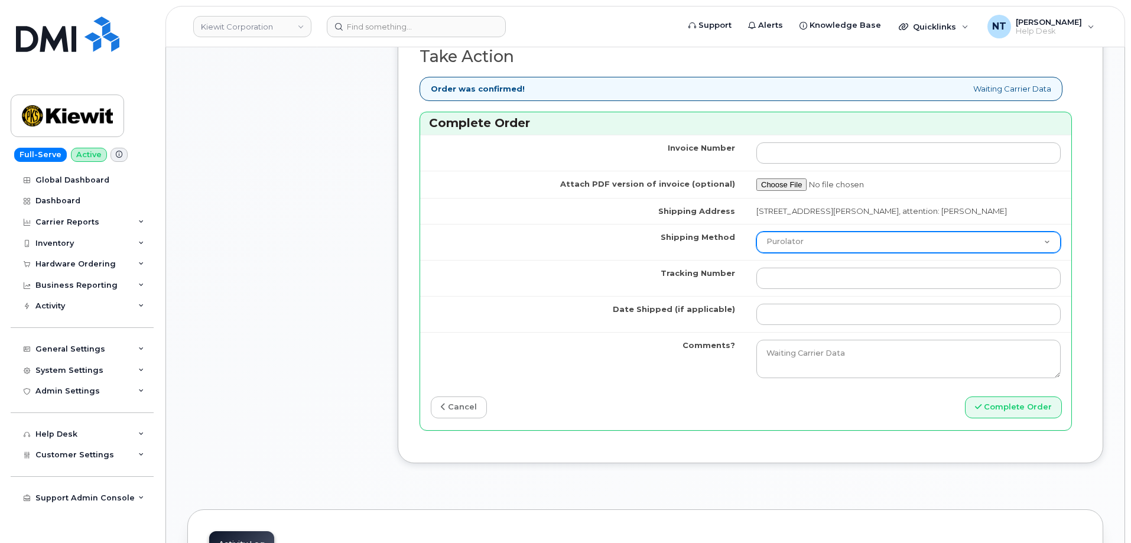
type input "[TECHNICAL_ID]"
click at [806, 253] on select "Purolator UPS FedEx Canada Post Courier Other Drop Off Pick Up" at bounding box center [908, 242] width 304 height 21
select select "FedEx"
click at [756, 242] on select "Purolator UPS FedEx Canada Post Courier Other Drop Off Pick Up" at bounding box center [908, 242] width 304 height 21
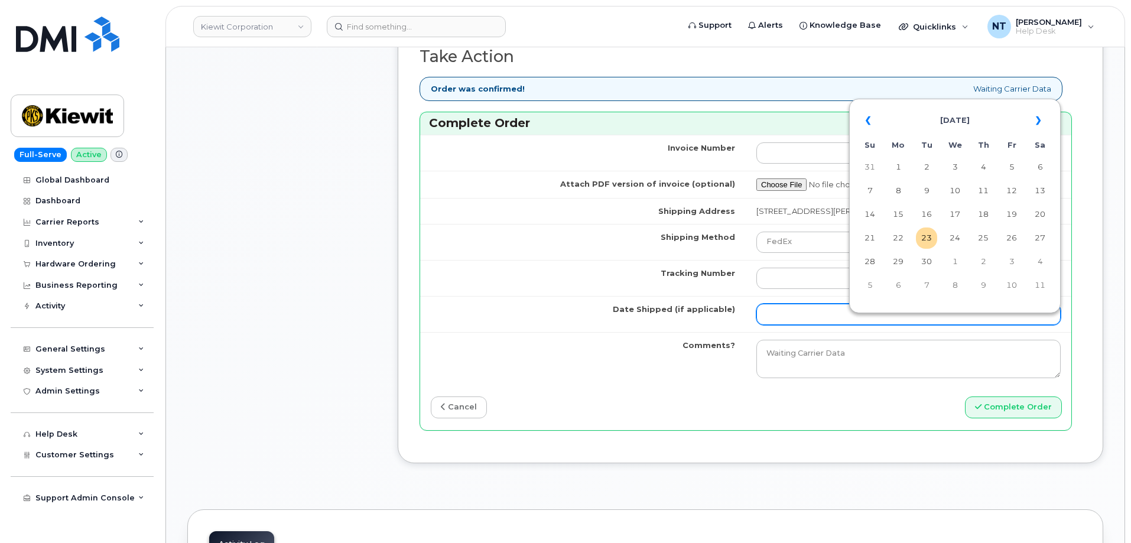
drag, startPoint x: 796, startPoint y: 317, endPoint x: 796, endPoint y: 327, distance: 10.7
click at [796, 317] on input "Date Shipped (if applicable)" at bounding box center [908, 314] width 304 height 21
click at [930, 243] on td "23" at bounding box center [926, 237] width 21 height 21
type input "[DATE]"
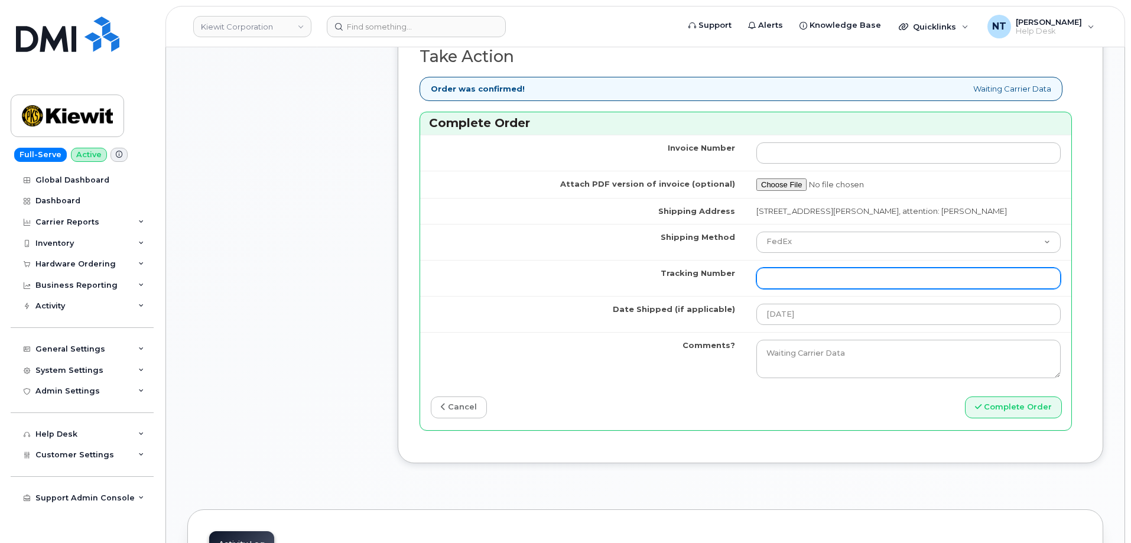
click at [864, 289] on input "Tracking Number" at bounding box center [908, 278] width 304 height 21
paste input "444401118436"
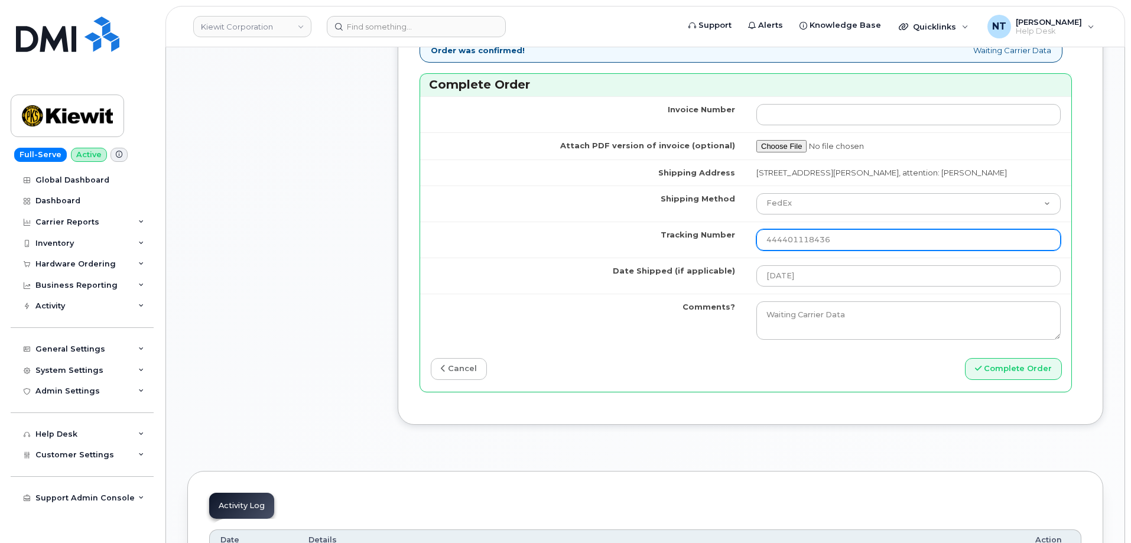
scroll to position [1004, 0]
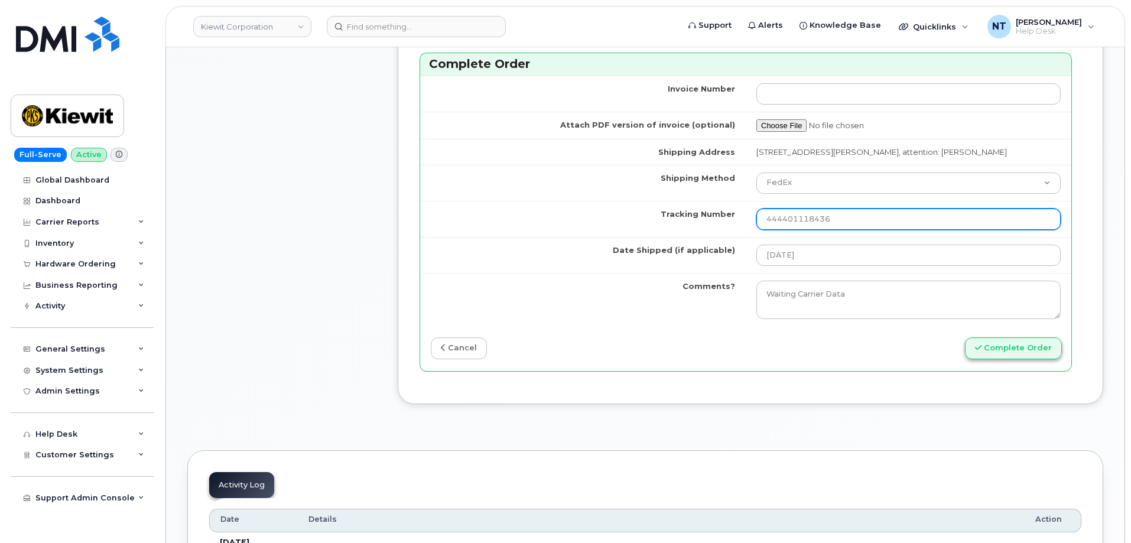
type input "444401118436"
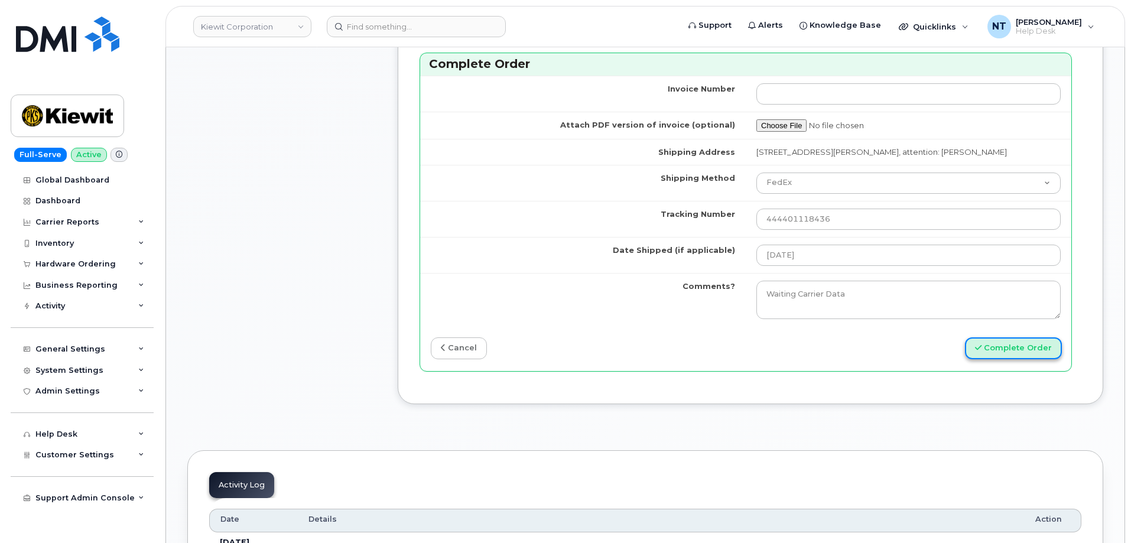
click at [1010, 356] on button "Complete Order" at bounding box center [1013, 348] width 97 height 22
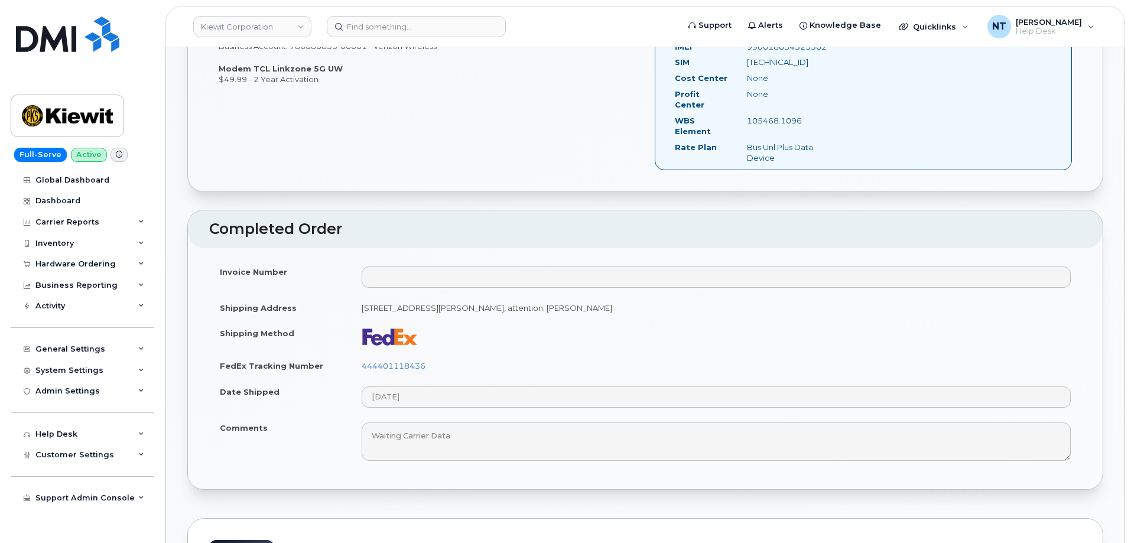
scroll to position [177, 0]
